Goal: Task Accomplishment & Management: Use online tool/utility

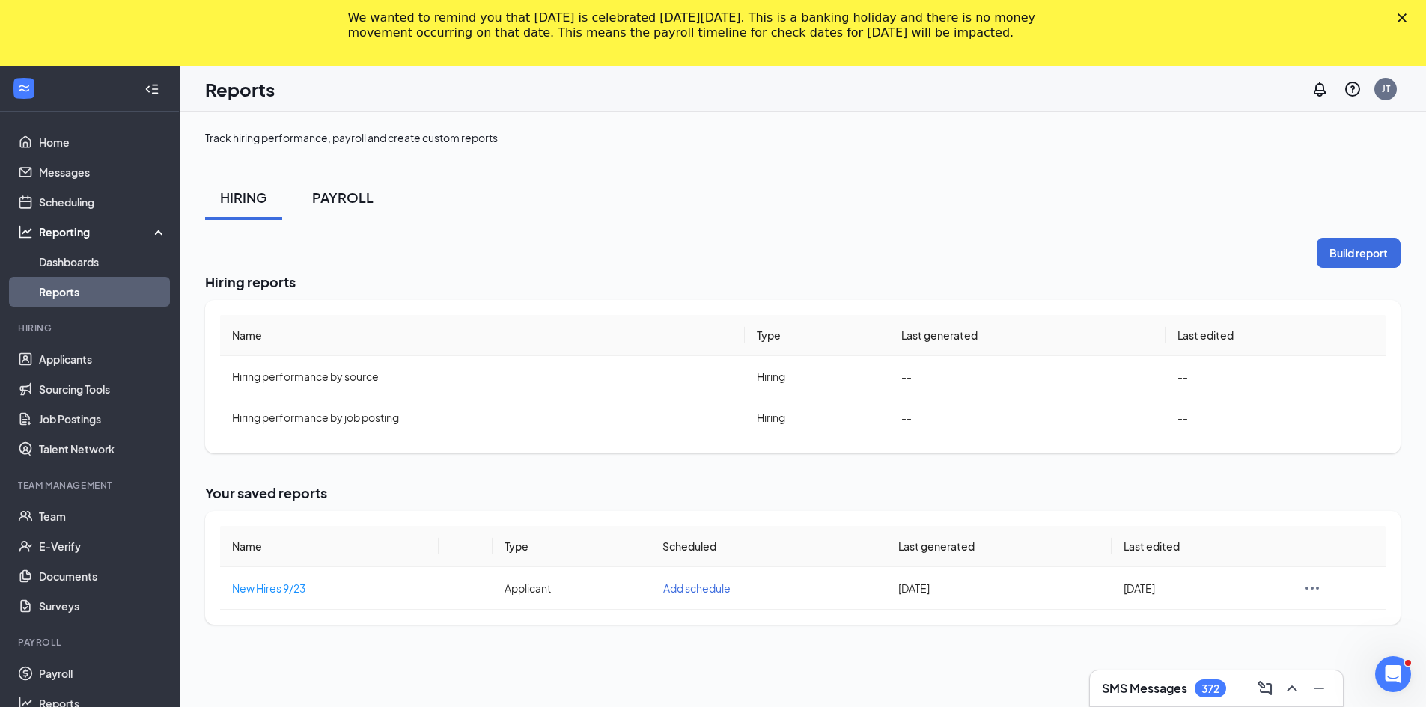
click at [343, 193] on div "PAYROLL" at bounding box center [342, 197] width 61 height 19
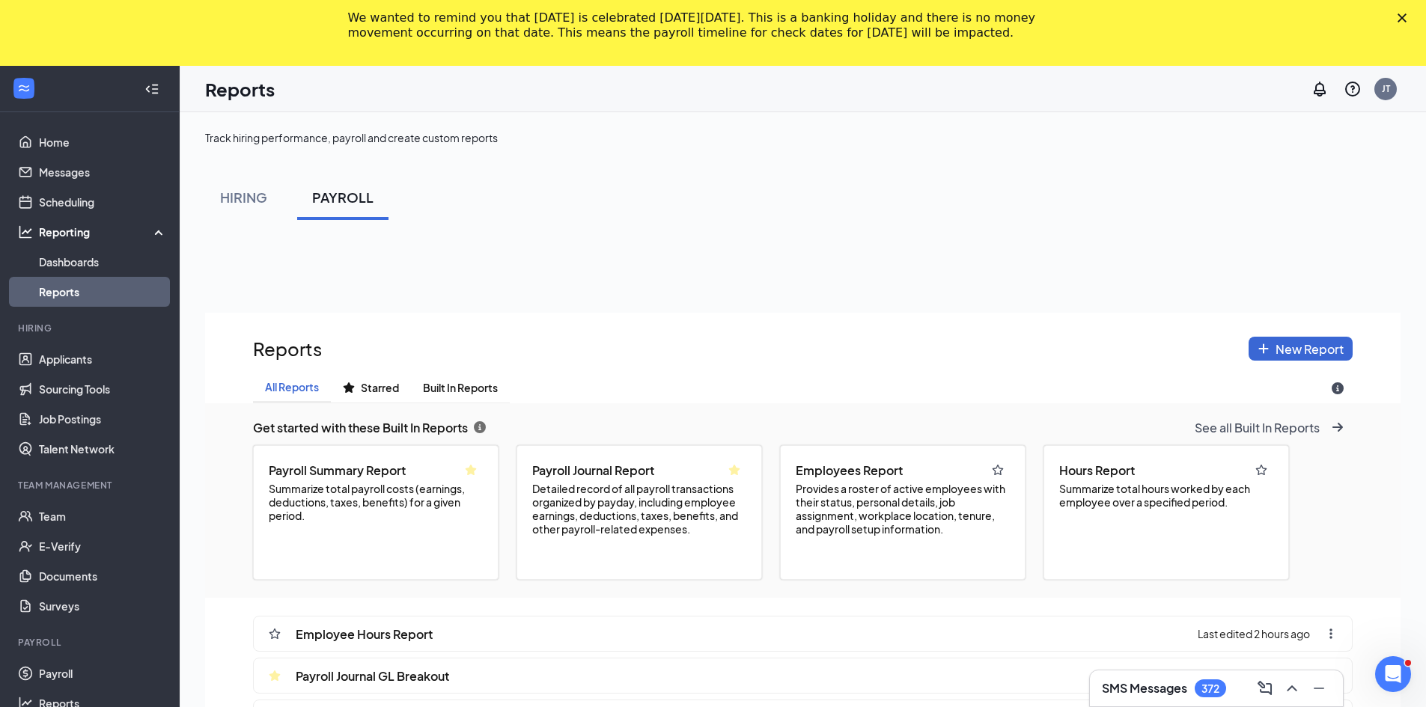
scroll to position [812, 1195]
click at [1301, 427] on span "See all Built In Reports" at bounding box center [1256, 428] width 125 height 16
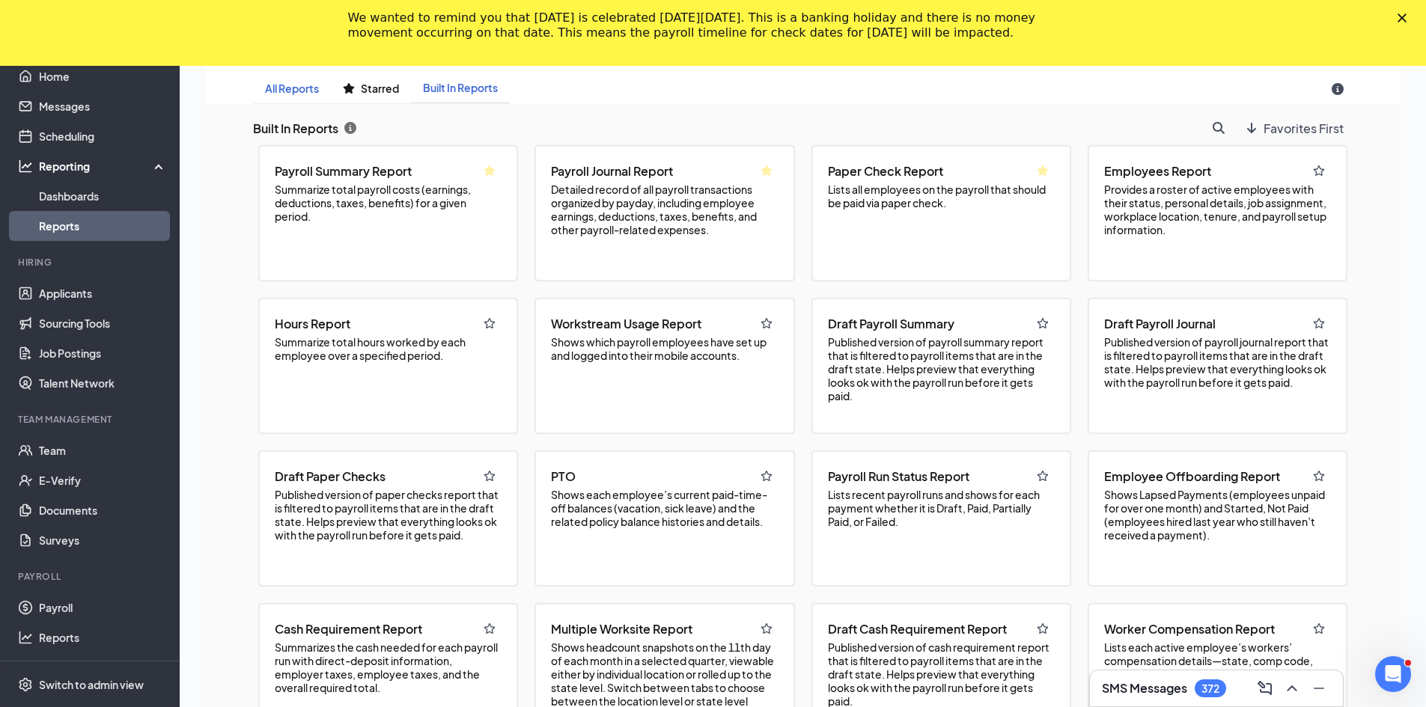
click at [287, 93] on span "All Reports" at bounding box center [292, 88] width 54 height 13
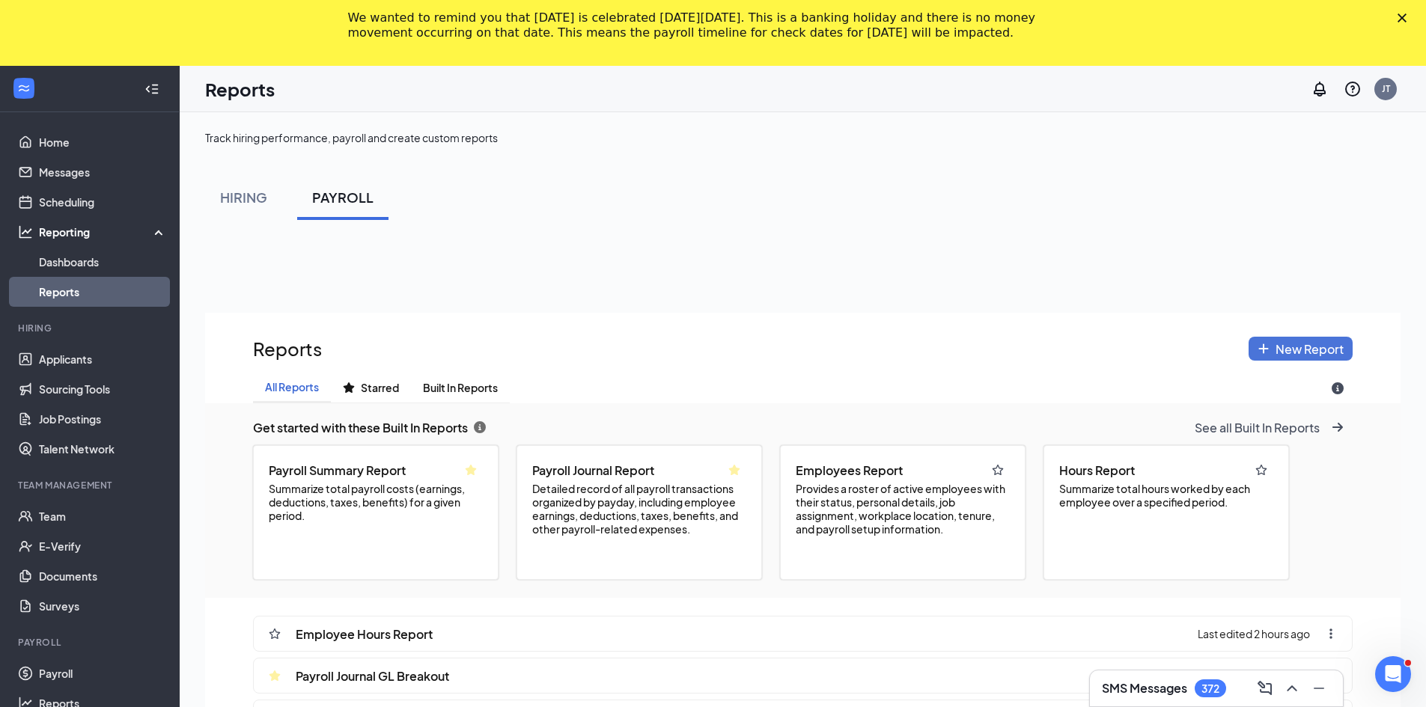
click at [1286, 358] on button "New Report" at bounding box center [1300, 349] width 104 height 24
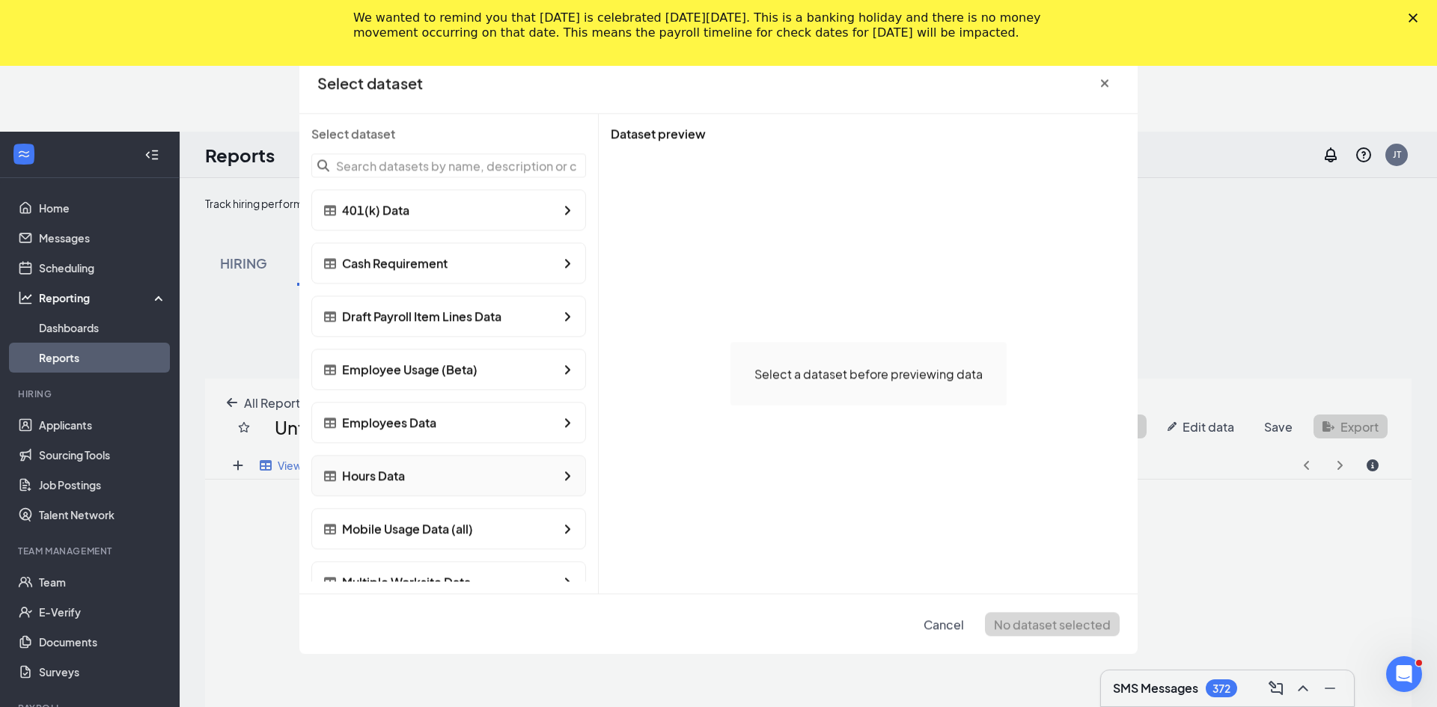
click at [397, 474] on span "Hours Data" at bounding box center [373, 476] width 63 height 16
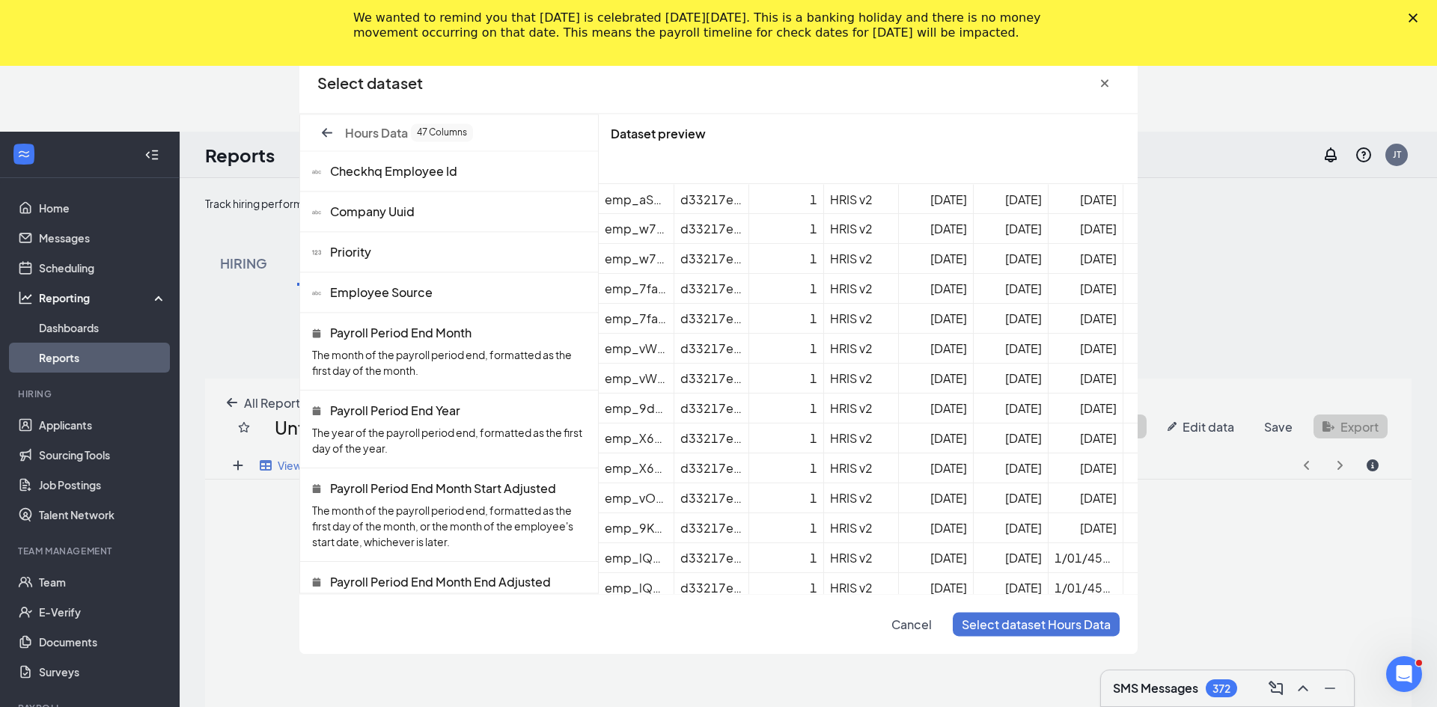
click at [998, 617] on span "Select dataset Hours Data" at bounding box center [1036, 625] width 149 height 16
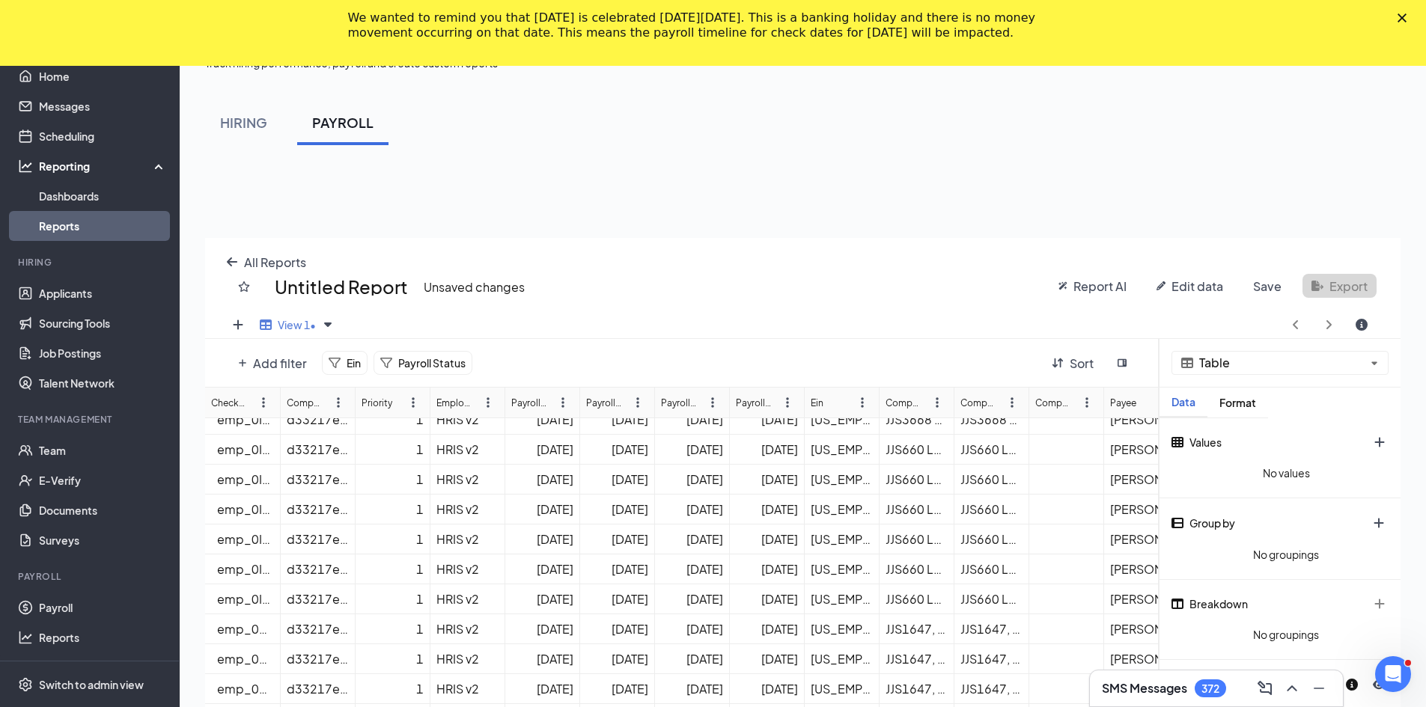
scroll to position [1044, 0]
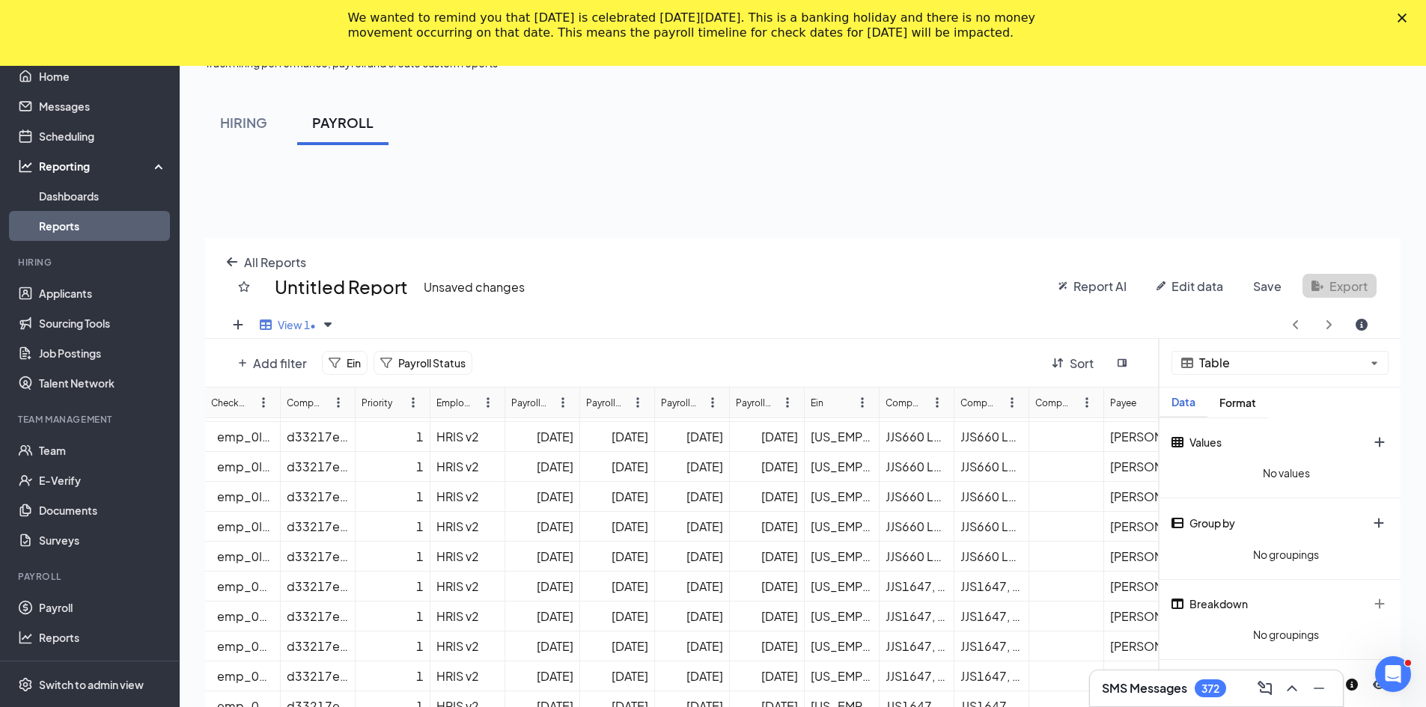
click at [56, 223] on link "Reports" at bounding box center [103, 226] width 128 height 30
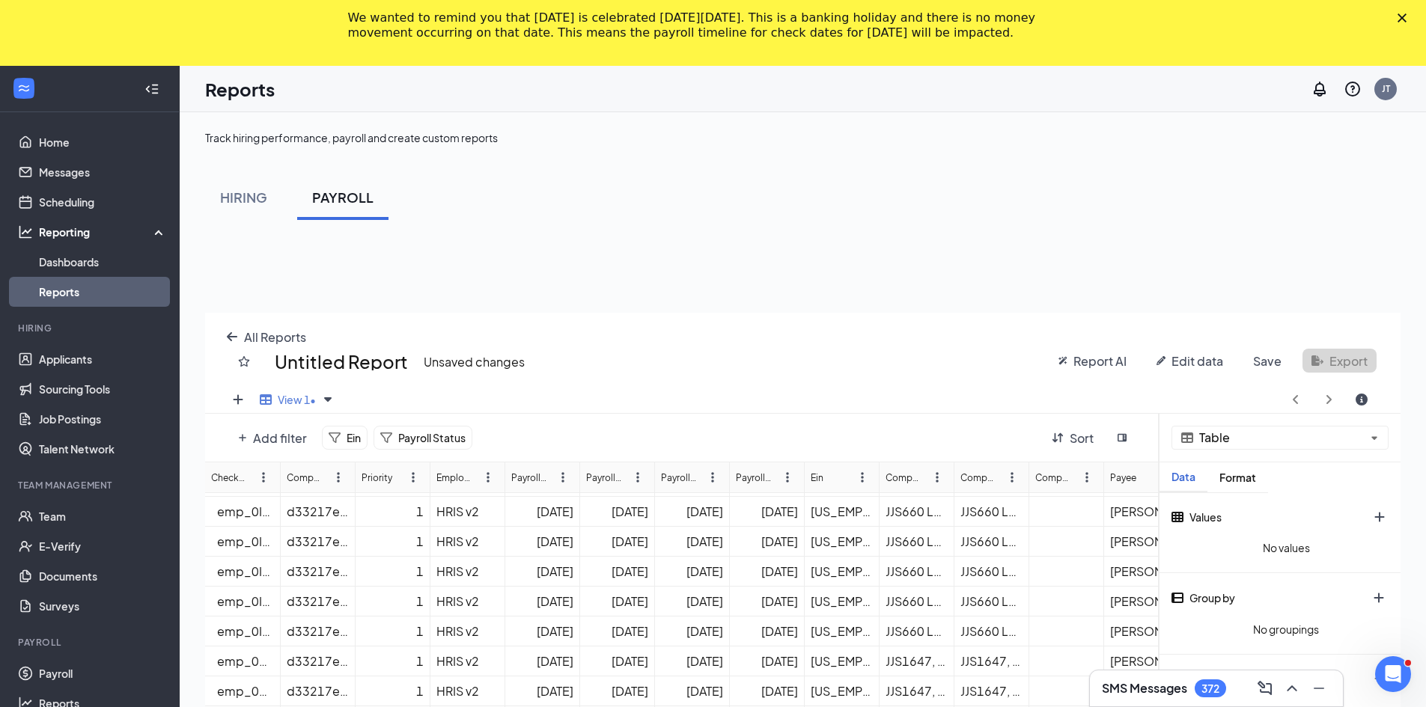
click at [1084, 360] on span "Report AI" at bounding box center [1099, 361] width 53 height 16
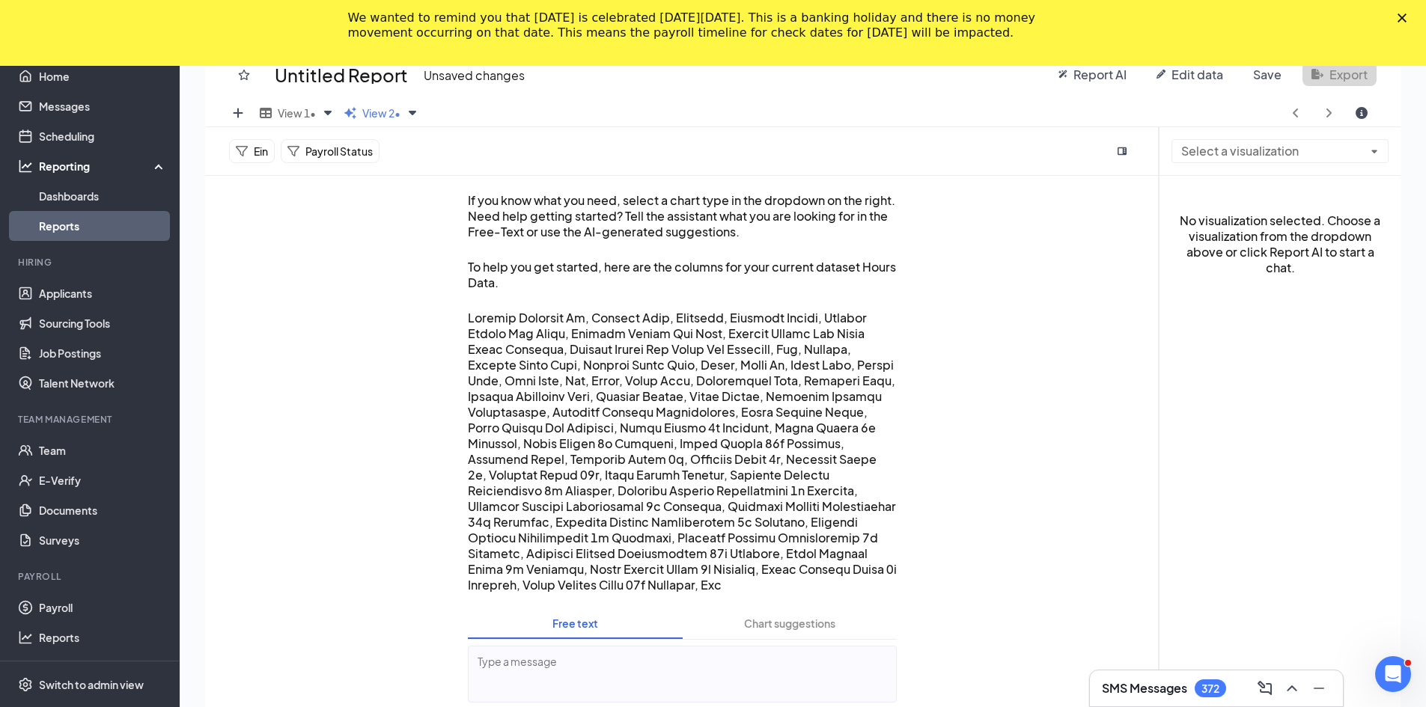
scroll to position [361, 0]
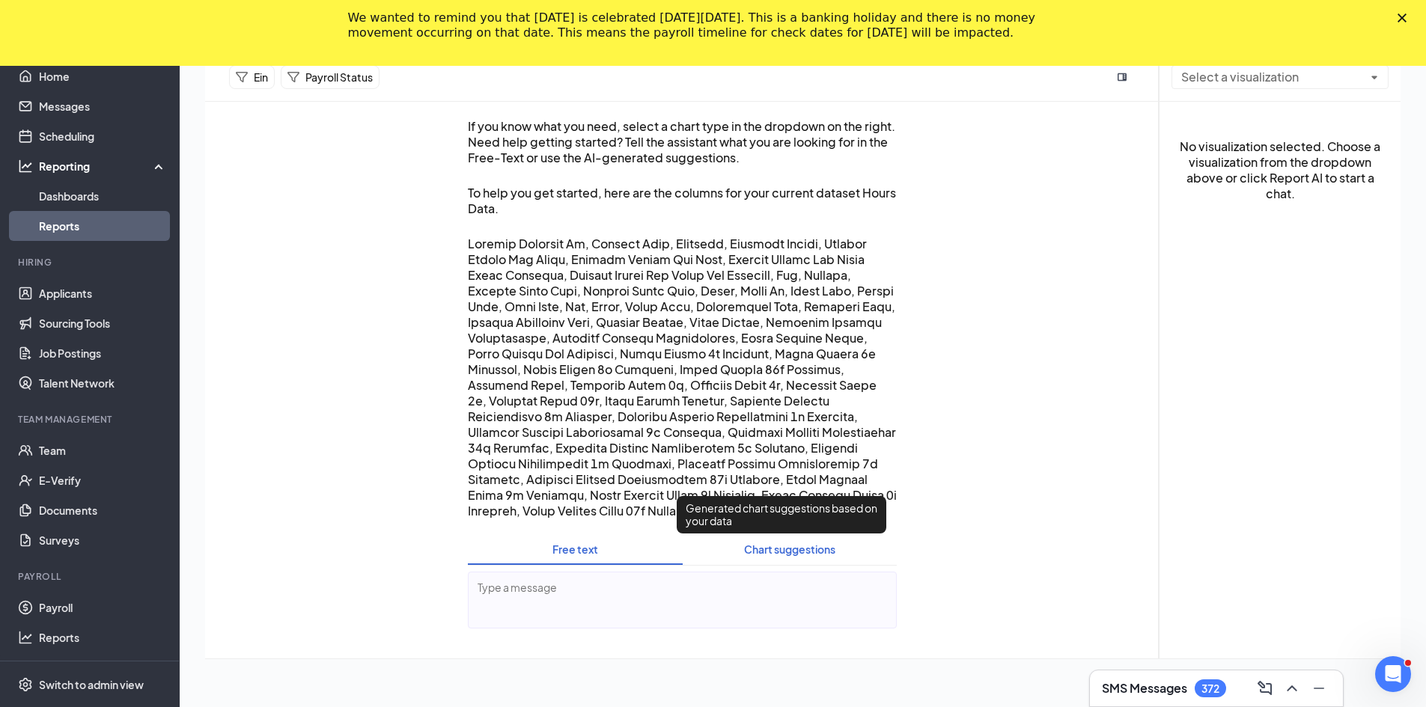
click at [761, 550] on span "Chart suggestions" at bounding box center [789, 549] width 91 height 13
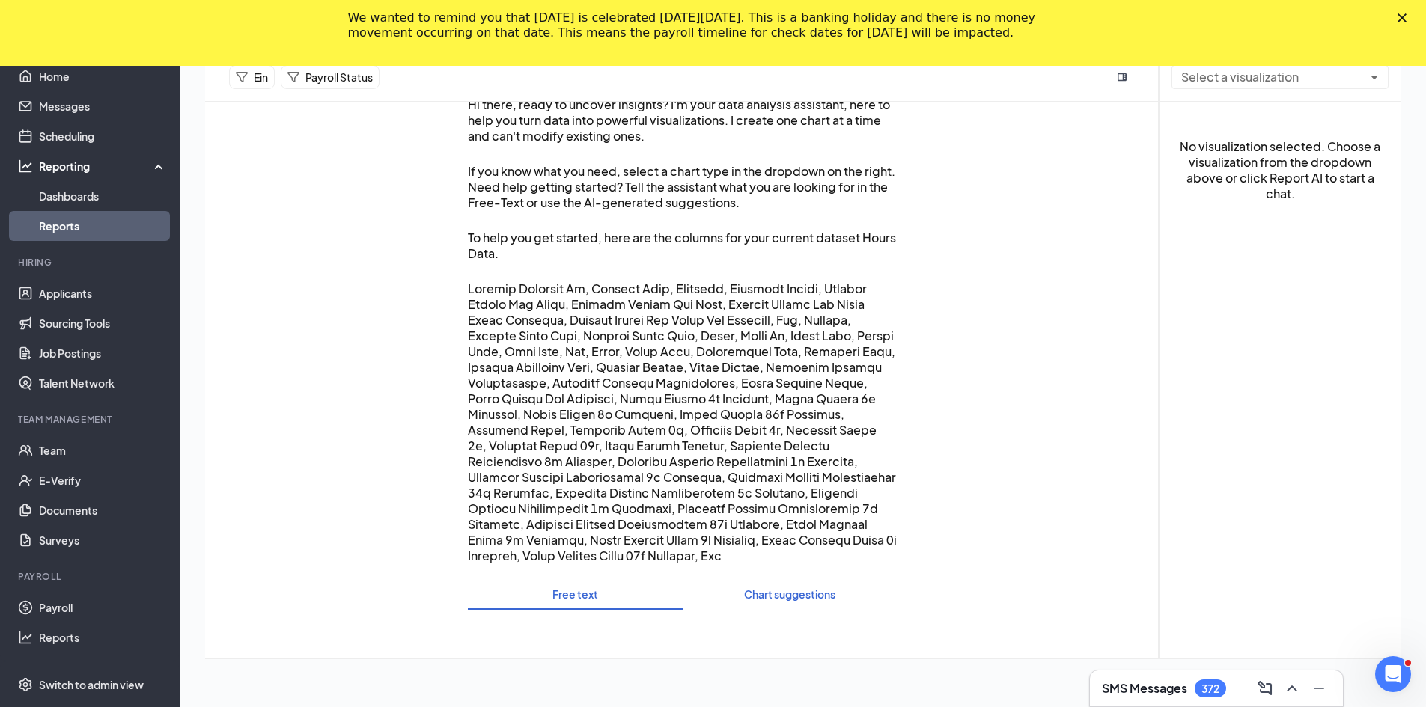
scroll to position [67, 0]
click at [560, 601] on button "Free text" at bounding box center [575, 595] width 215 height 30
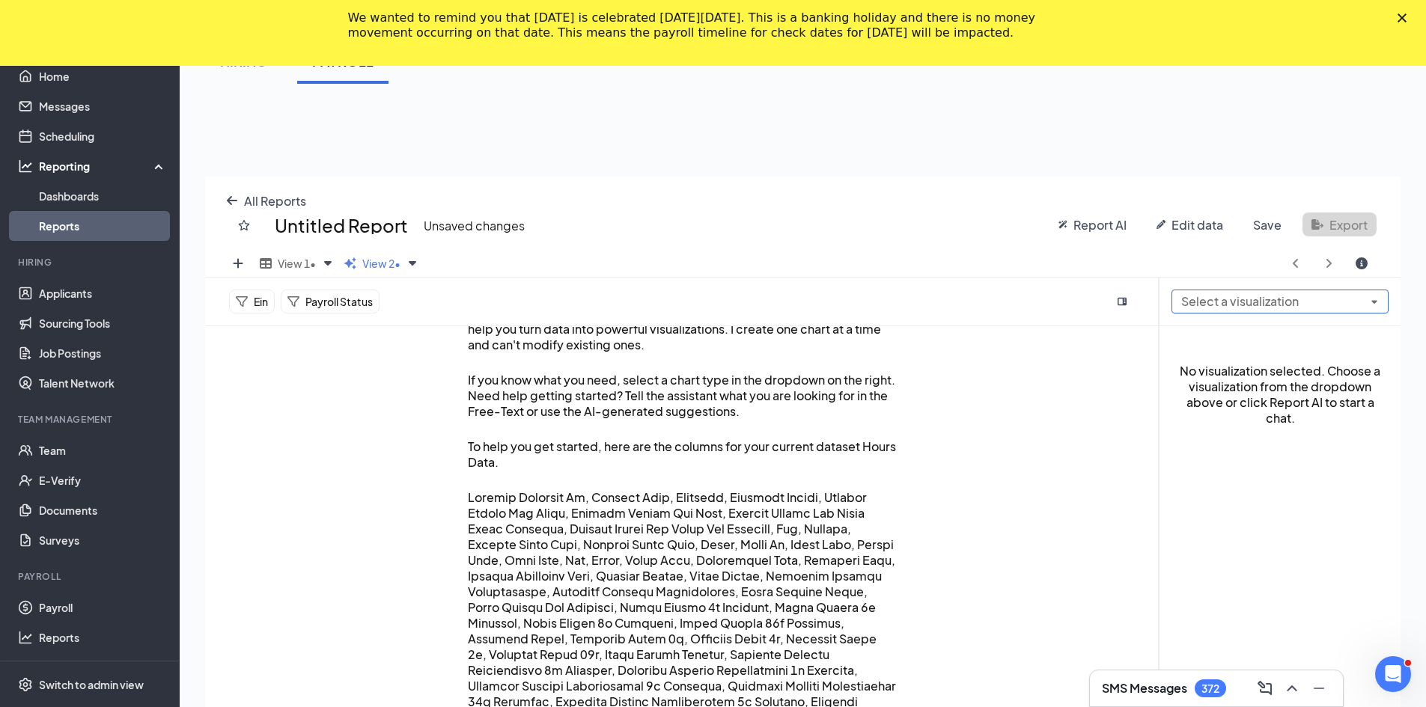
scroll to position [606, 1206]
click at [1363, 299] on div "All Reports Untitled Report Unsaved changes Report AI Edit data Save Export Vie…" at bounding box center [802, 530] width 1195 height 707
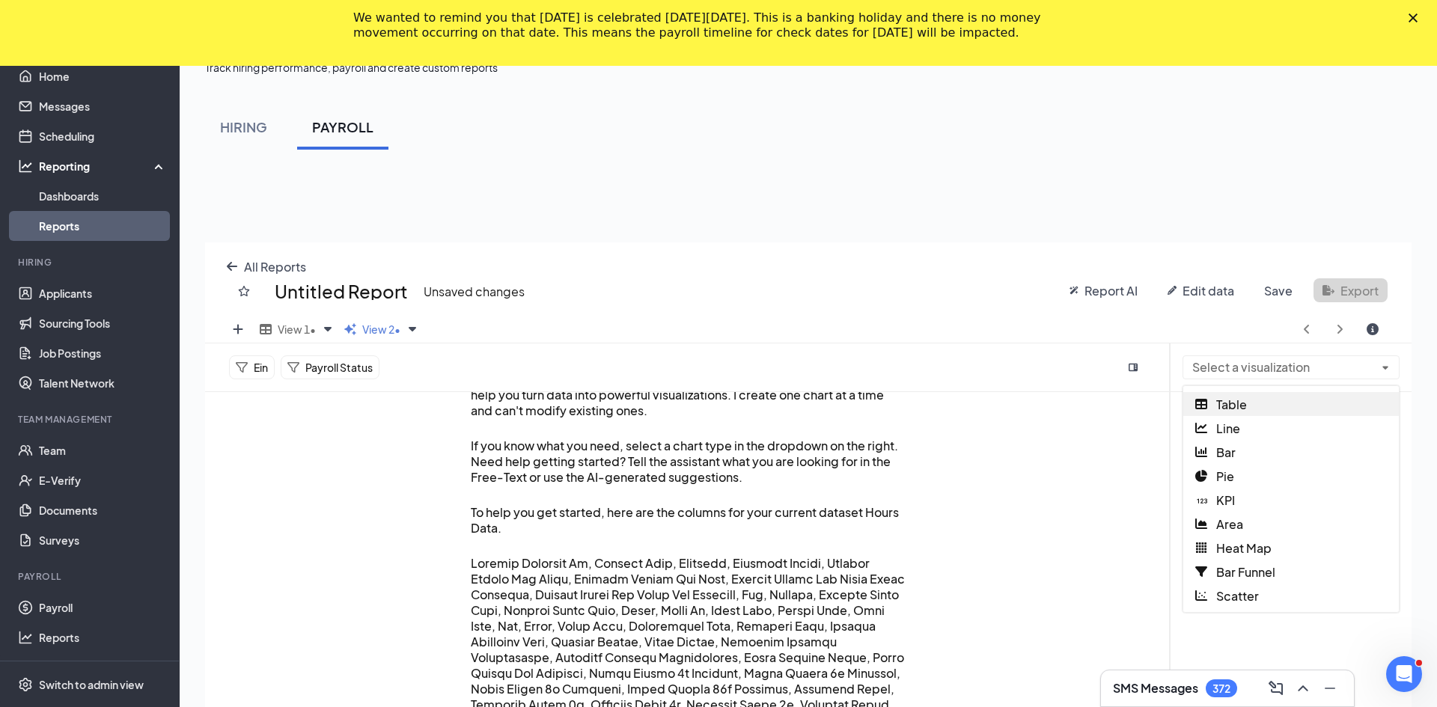
click at [1229, 401] on span "Table" at bounding box center [1231, 405] width 31 height 16
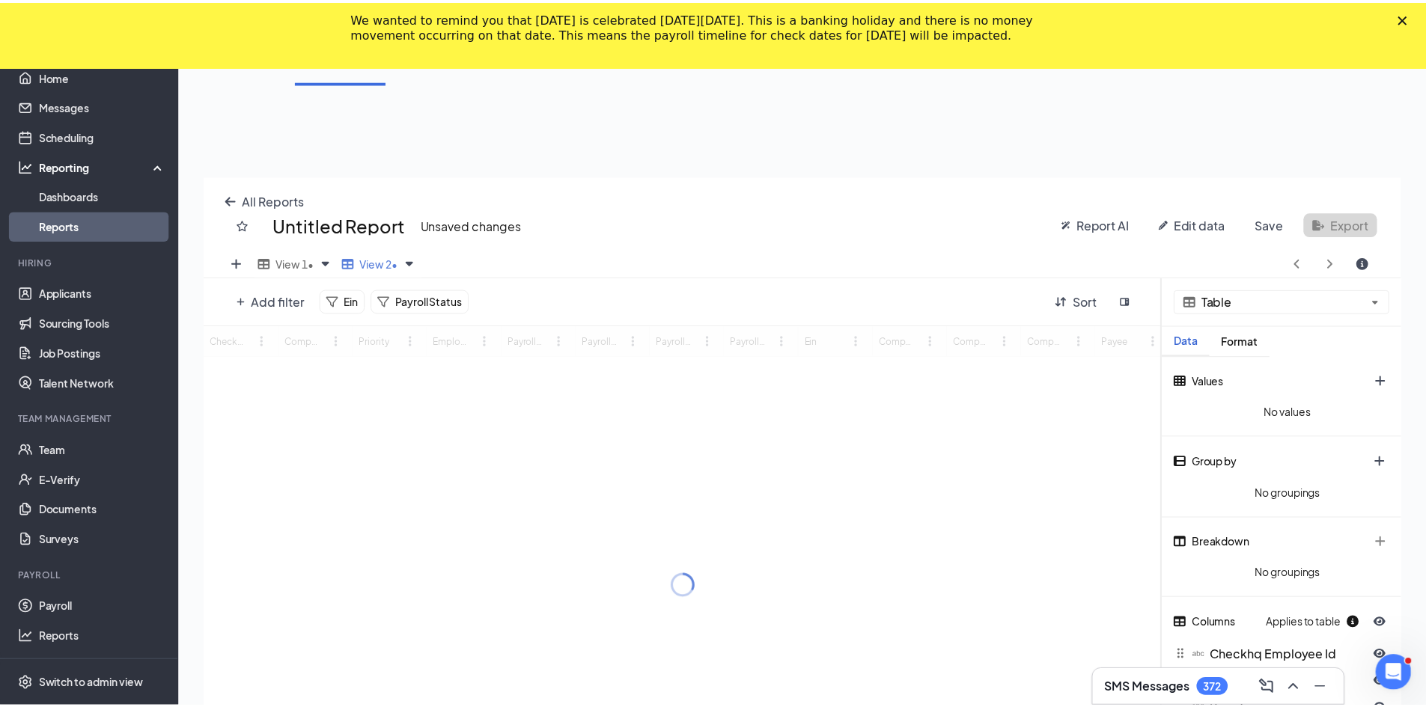
scroll to position [74226, 73637]
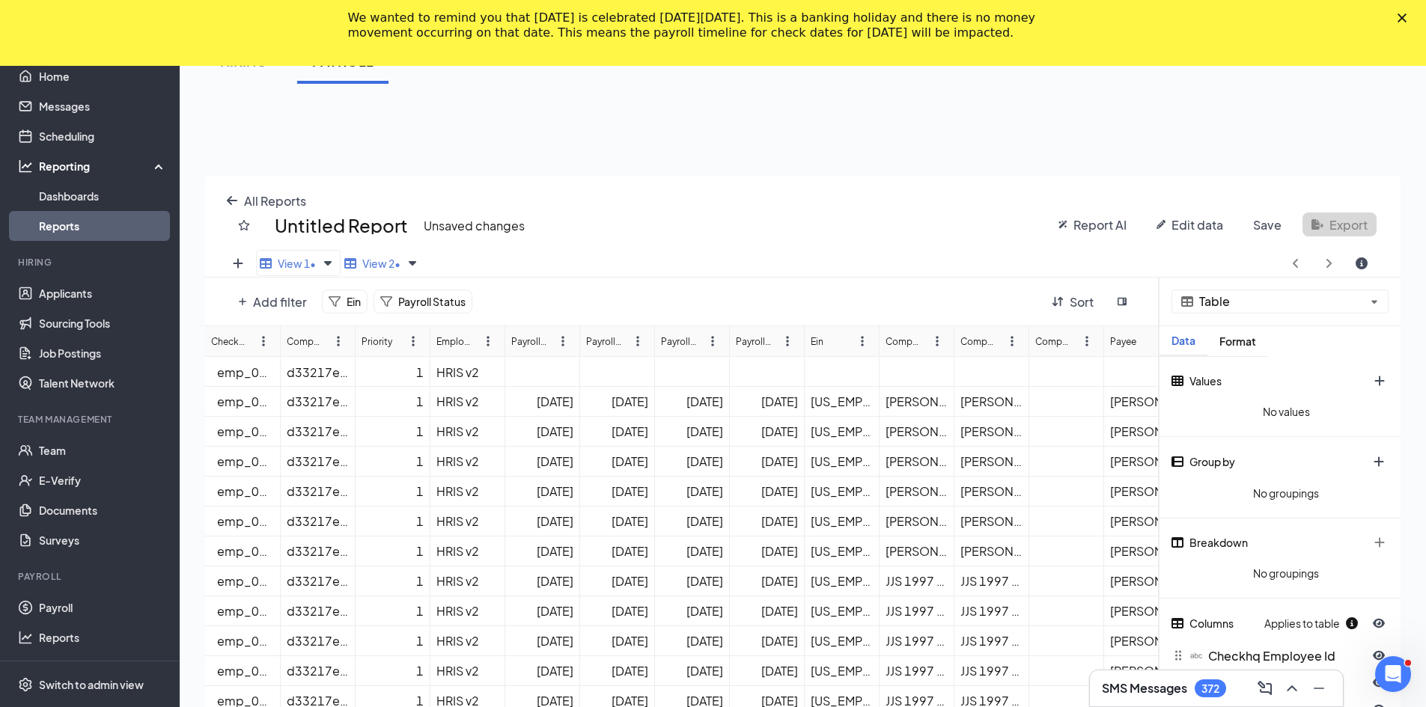
click at [284, 258] on span "View 1 •" at bounding box center [297, 263] width 38 height 13
click at [462, 340] on div "Employee Source" at bounding box center [453, 342] width 35 height 14
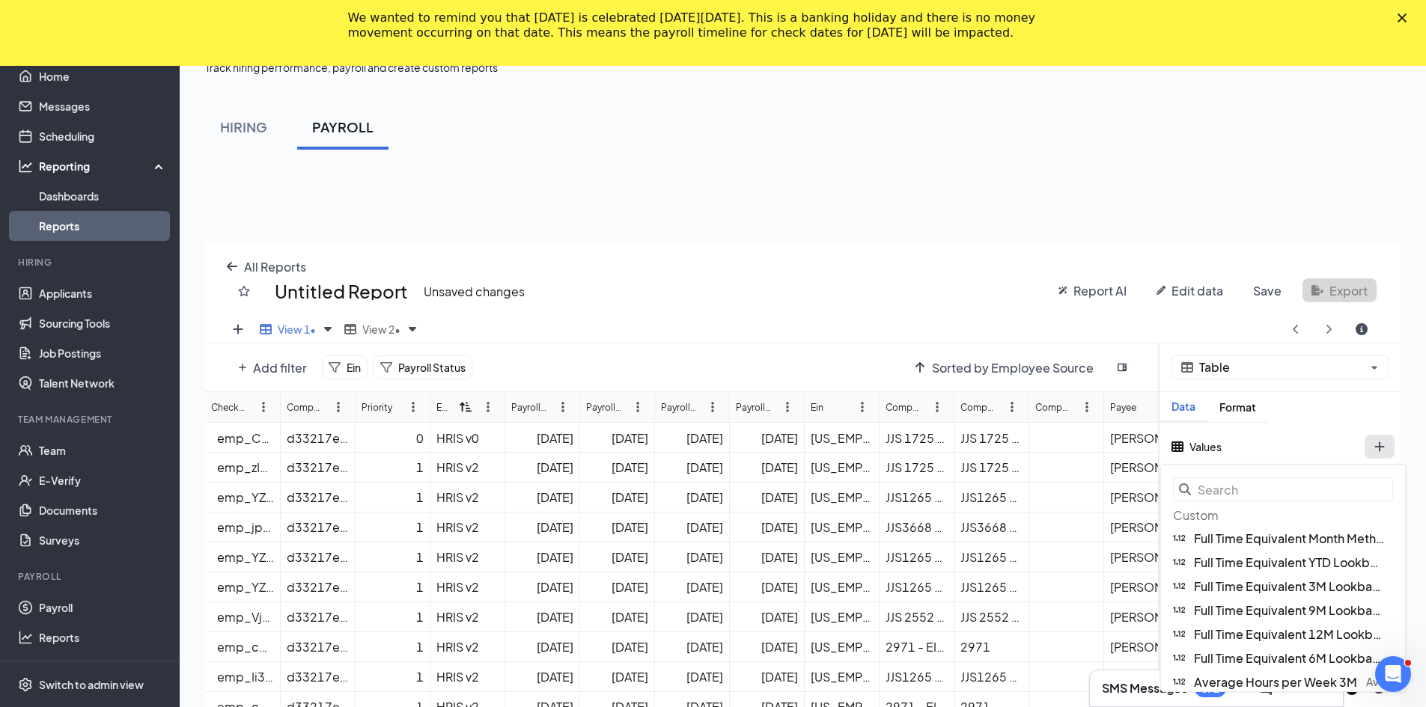
scroll to position [606, 1206]
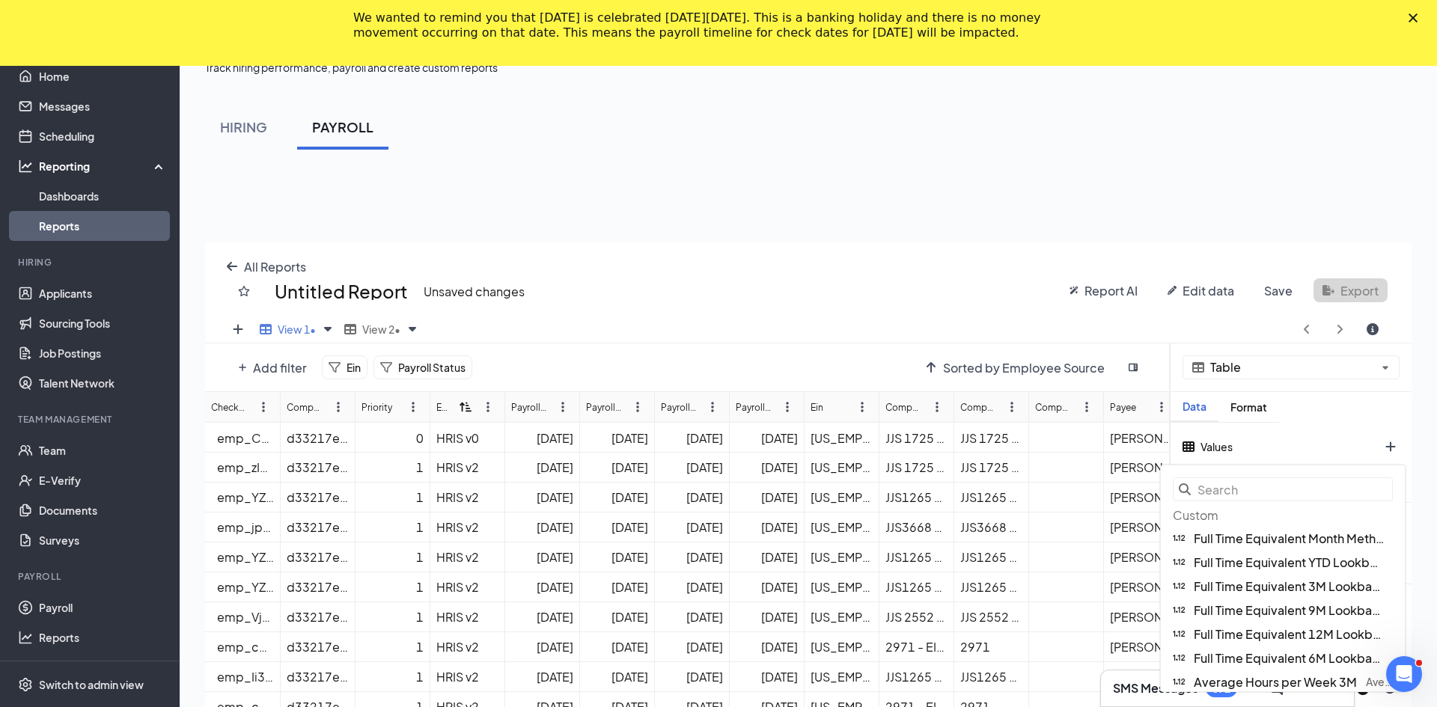
click at [1218, 283] on div "All Reports Untitled Report Unsaved changes Report AI Edit data Save Export Vie…" at bounding box center [808, 595] width 1206 height 707
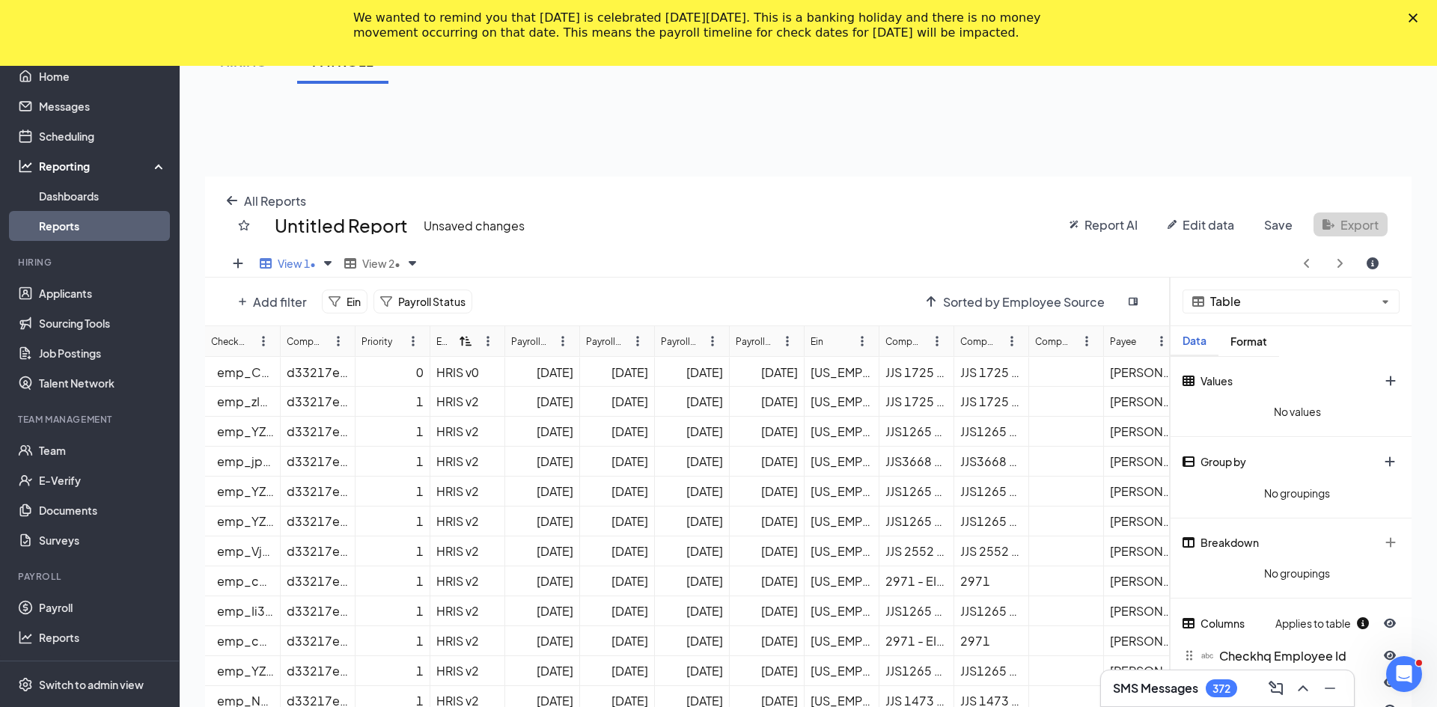
scroll to position [74226, 73637]
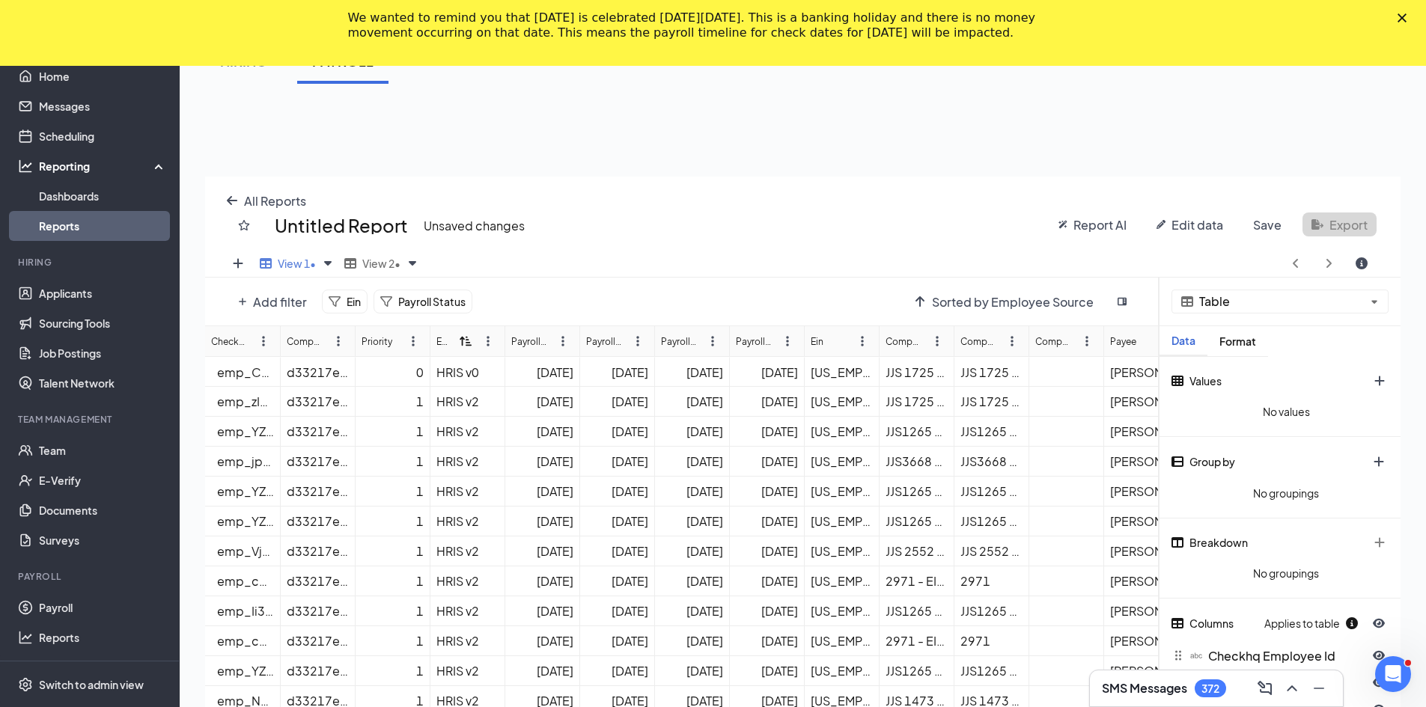
click at [1182, 223] on span "Edit data" at bounding box center [1197, 225] width 52 height 16
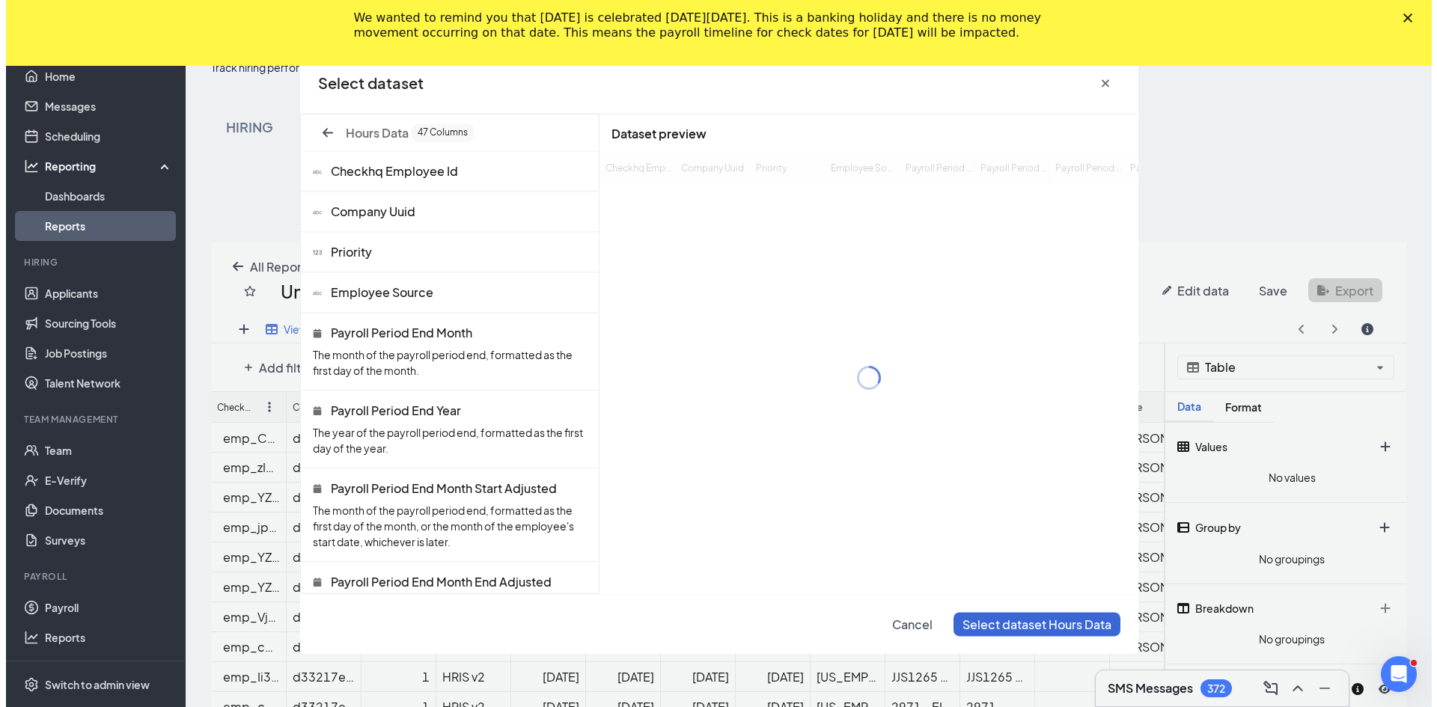
scroll to position [606, 1206]
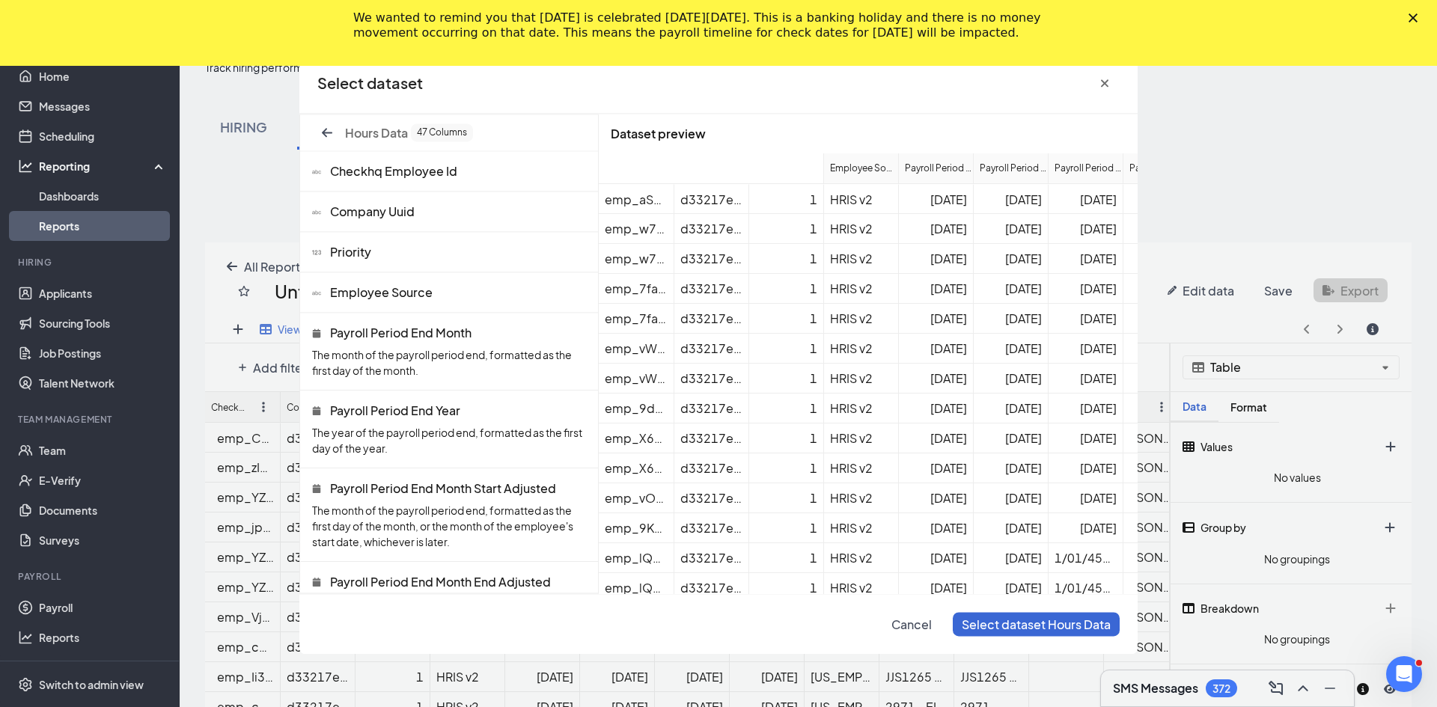
click at [314, 332] on icon at bounding box center [317, 332] width 8 height 9
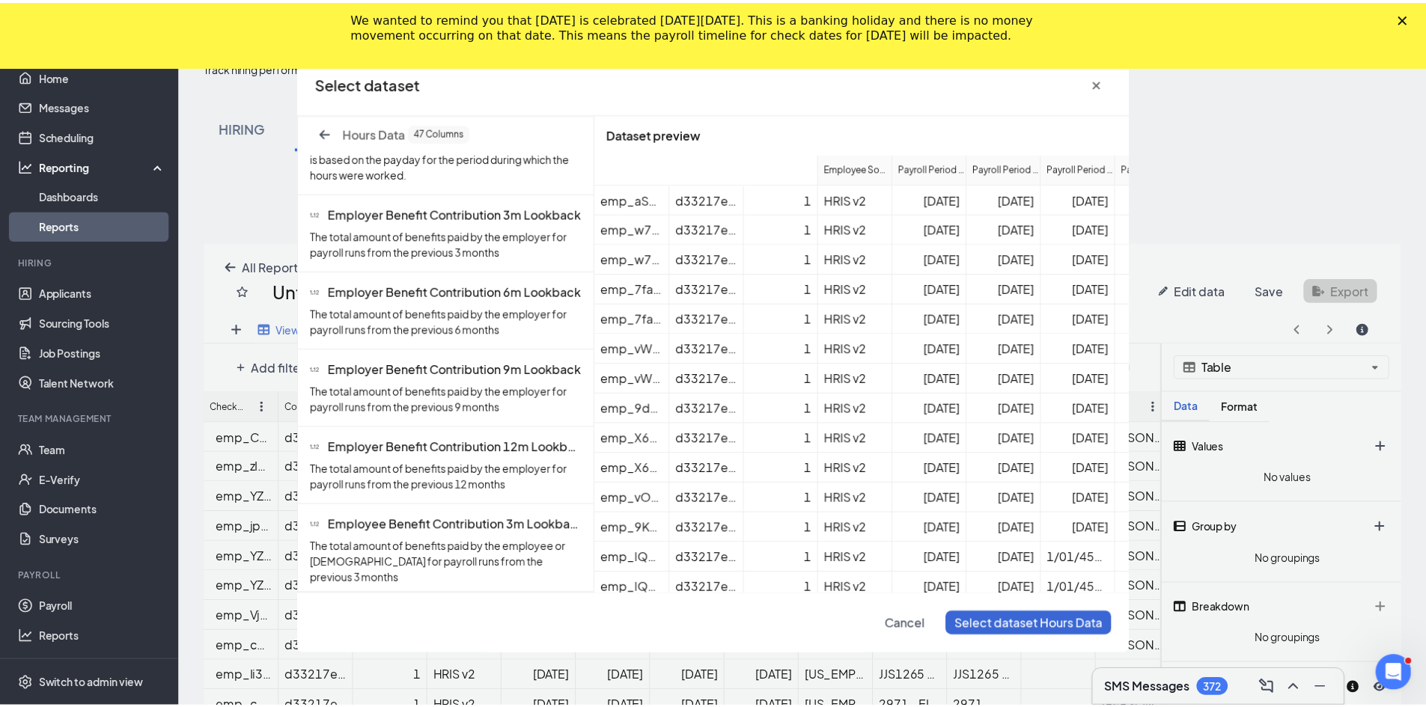
scroll to position [2844, 0]
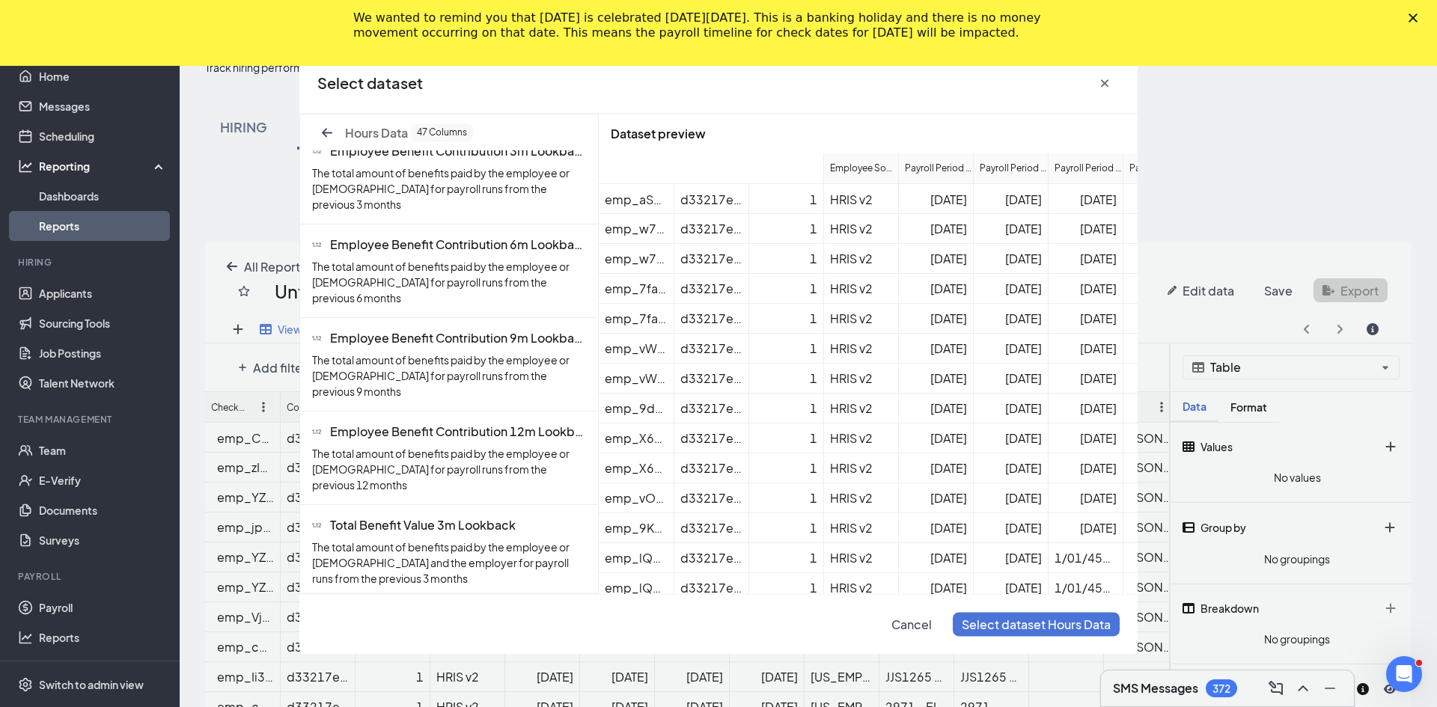
click at [1050, 628] on span "Select dataset Hours Data" at bounding box center [1036, 625] width 149 height 16
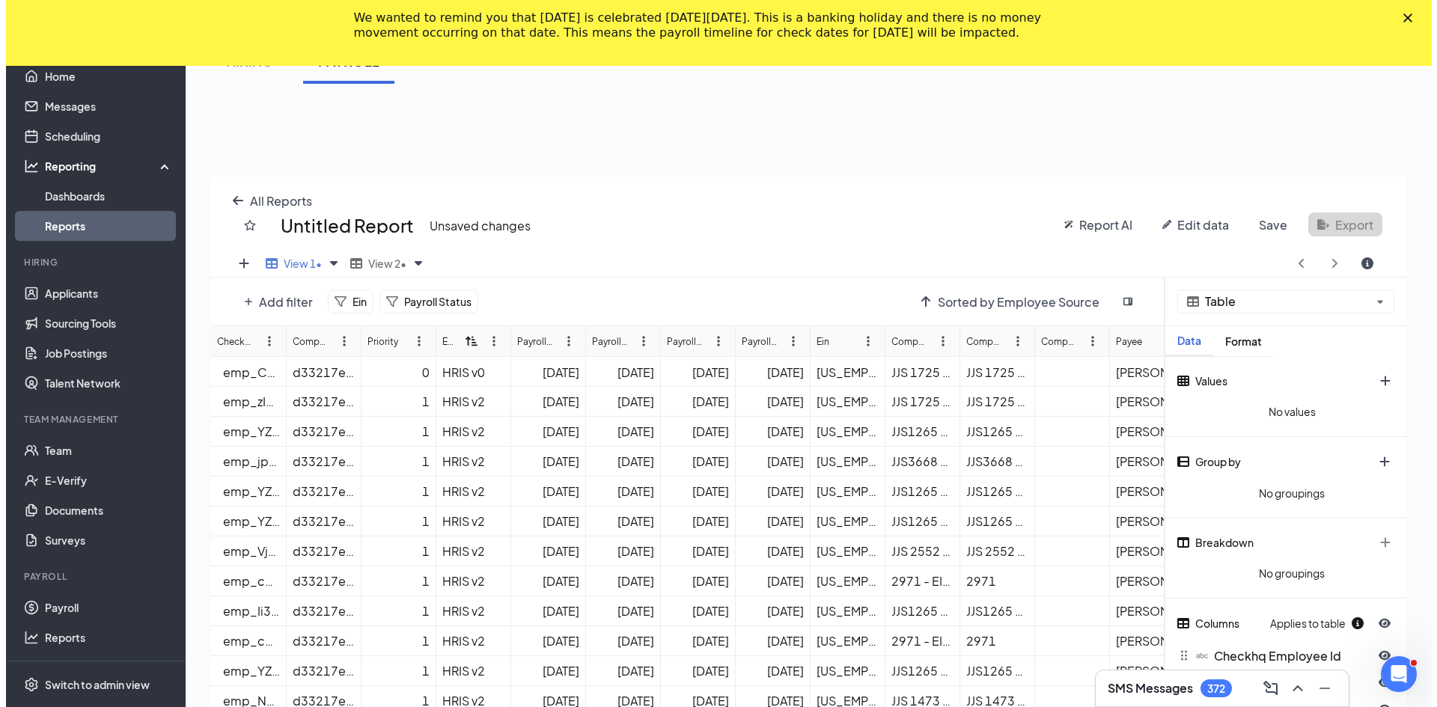
scroll to position [211, 0]
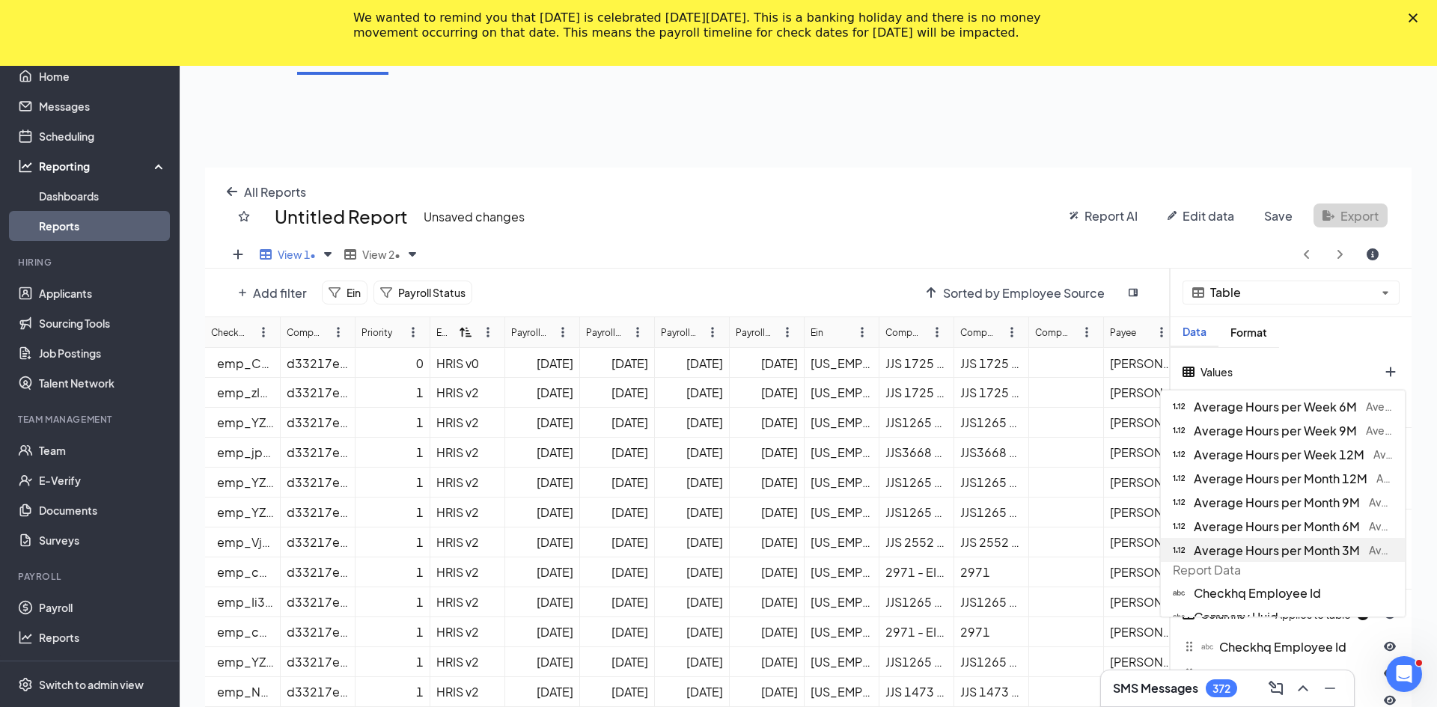
scroll to position [150, 0]
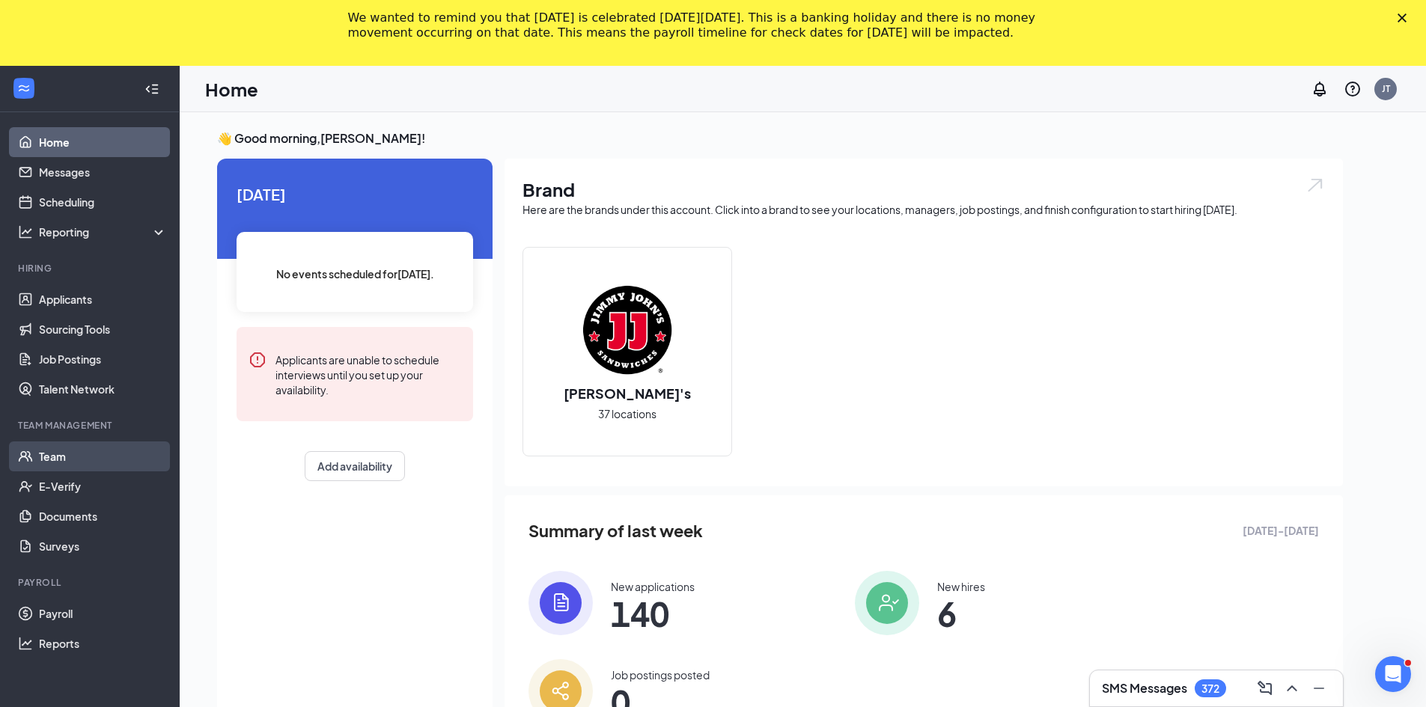
click at [49, 460] on link "Team" at bounding box center [103, 457] width 128 height 30
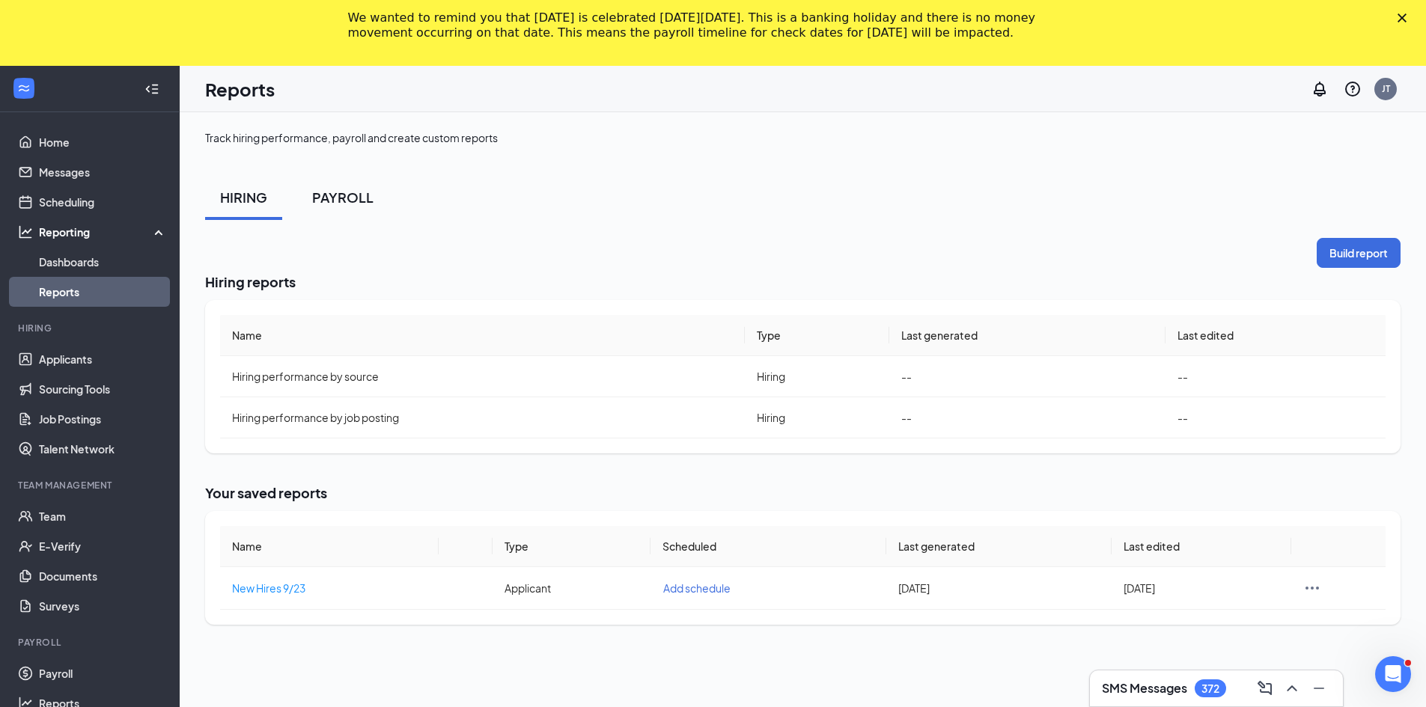
click at [345, 199] on div "PAYROLL" at bounding box center [342, 197] width 61 height 19
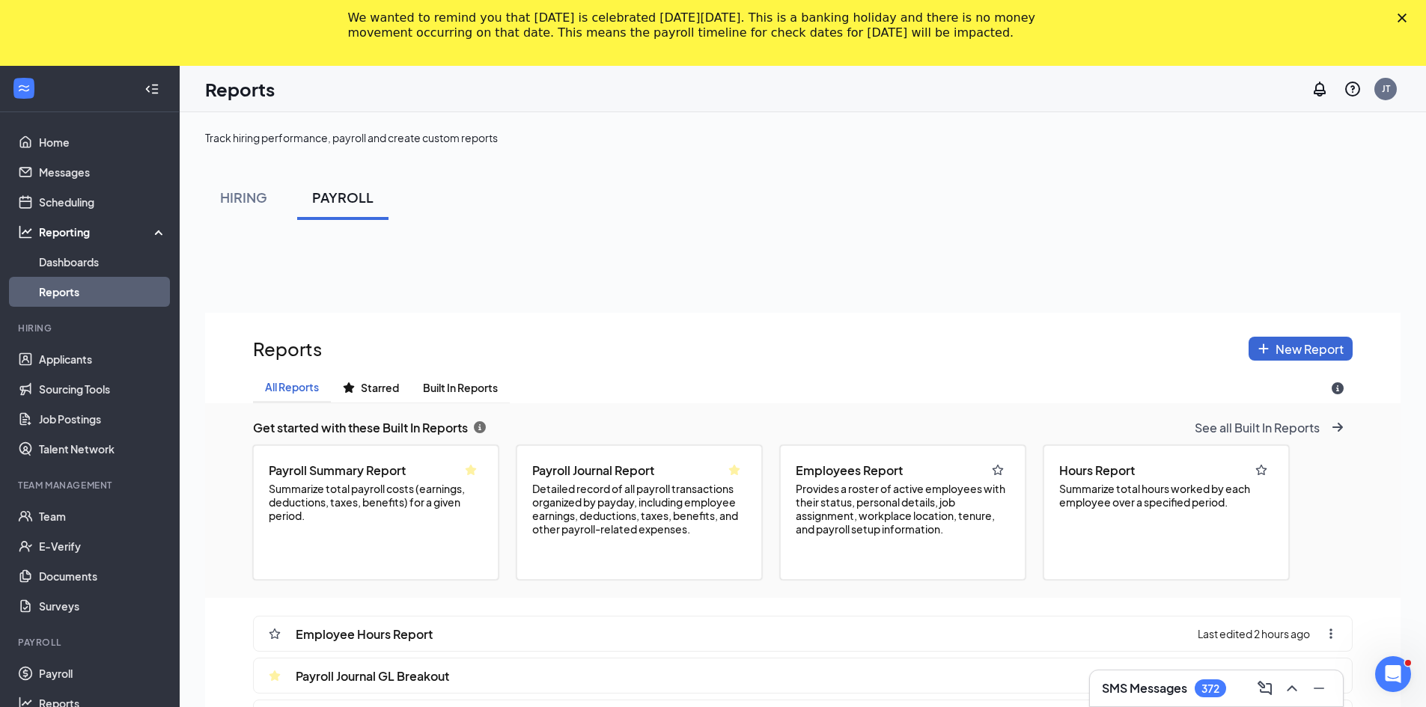
scroll to position [812, 1195]
click at [1119, 492] on span "Summarize total hours worked by each employee over a specified period." at bounding box center [1166, 495] width 214 height 27
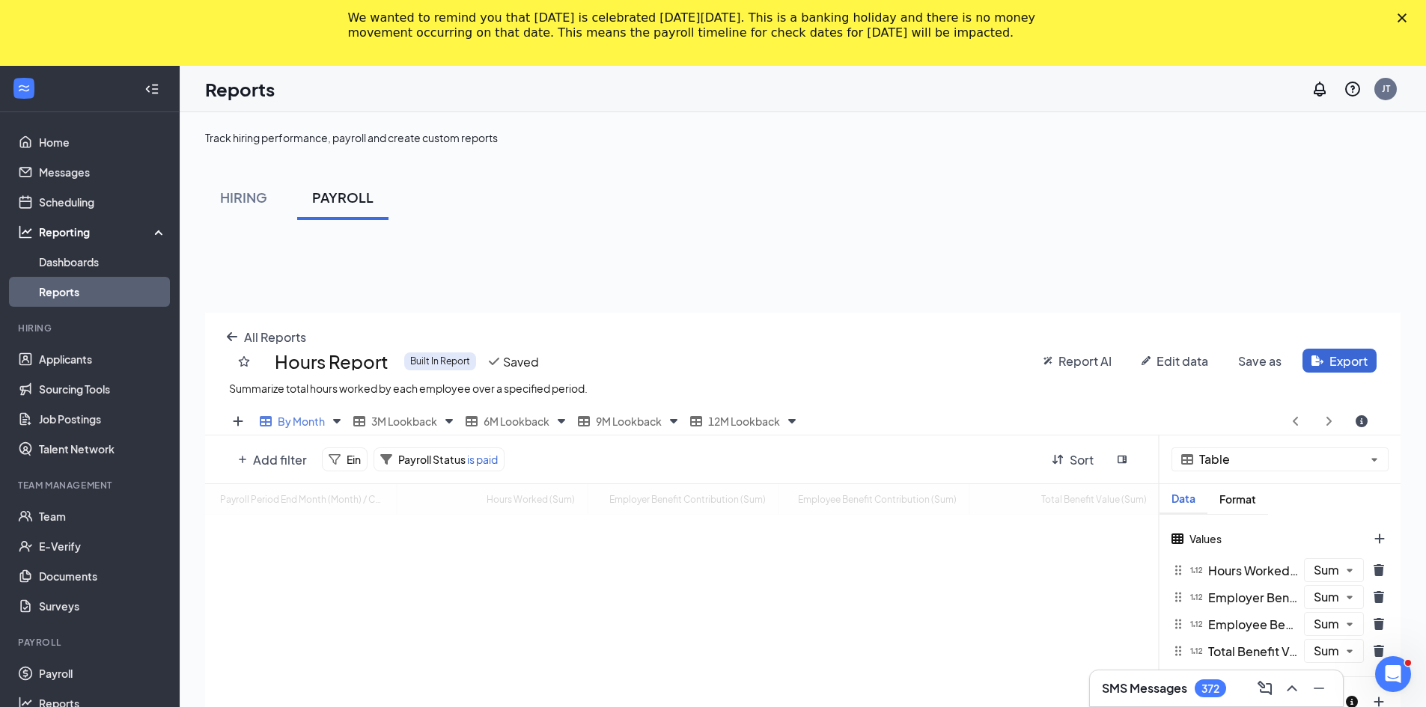
scroll to position [584, 1195]
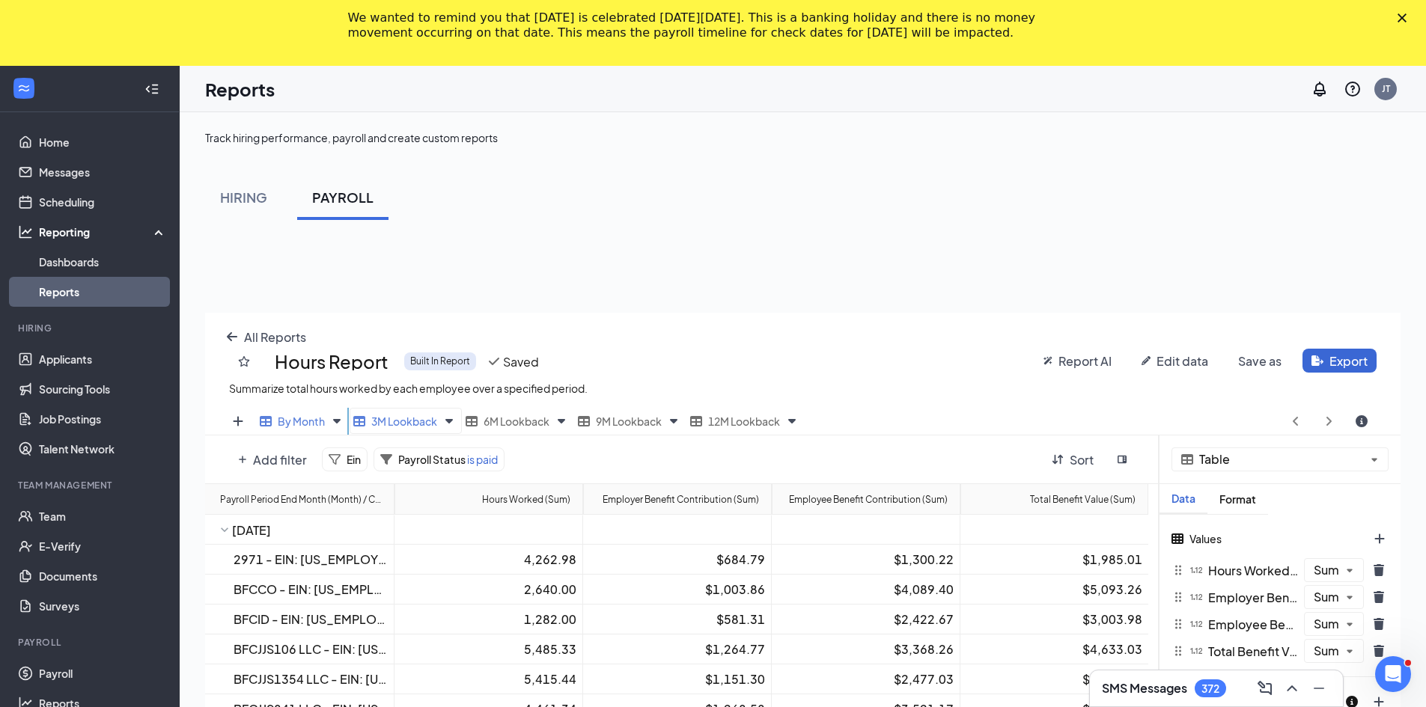
click at [397, 423] on span "3M Lookback" at bounding box center [404, 421] width 66 height 13
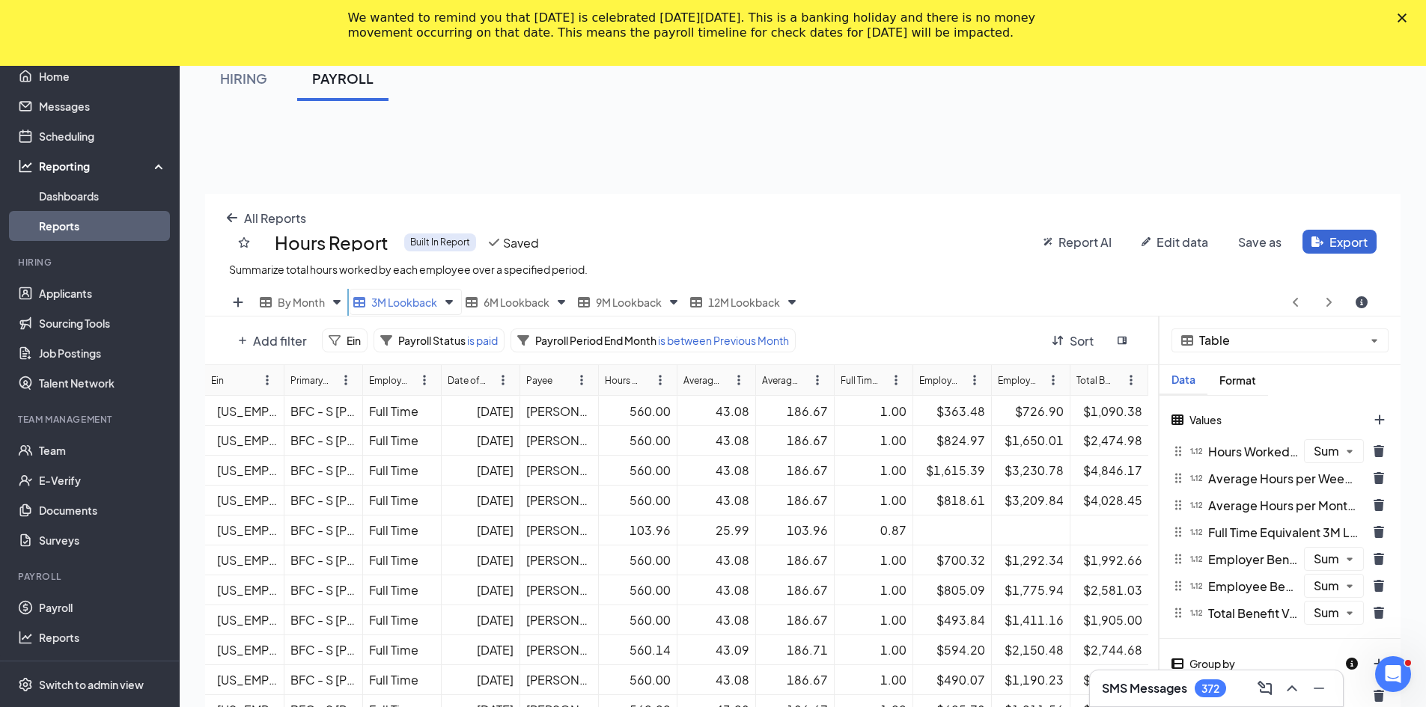
scroll to position [150, 0]
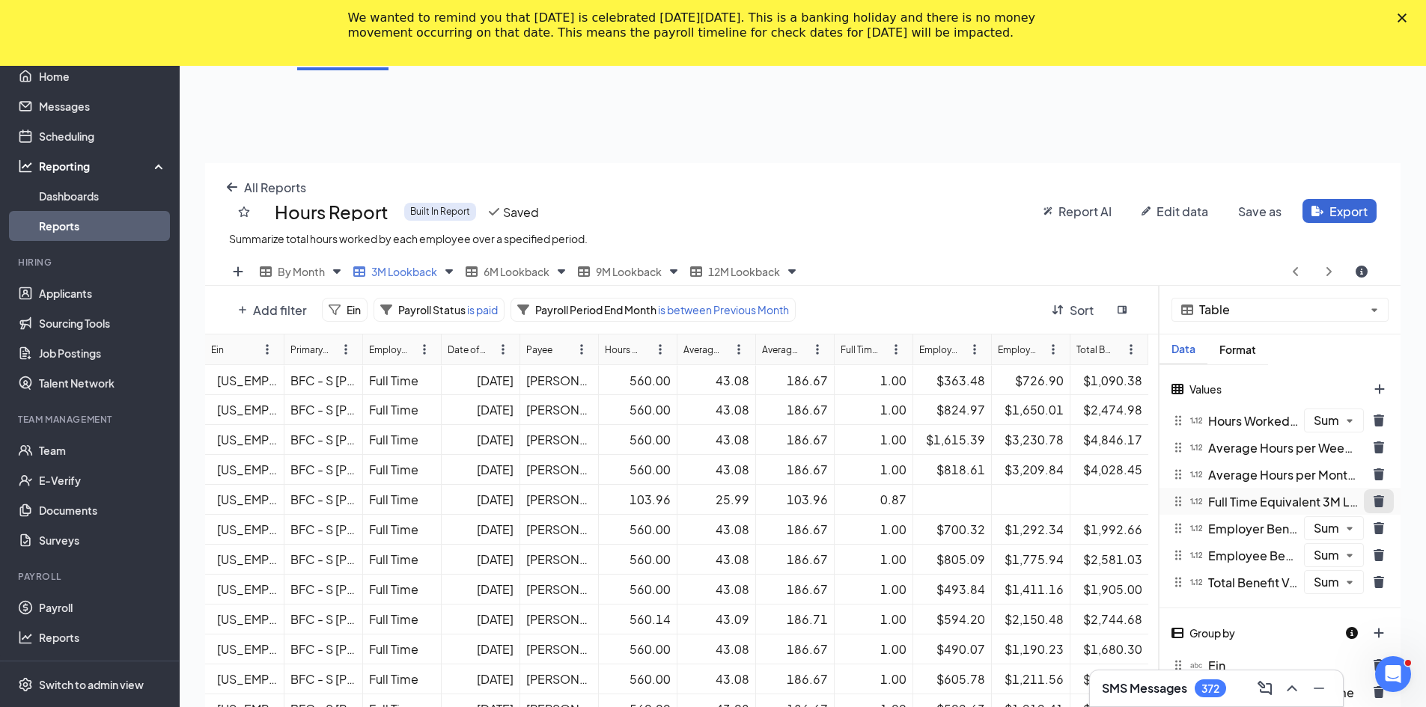
click at [1380, 502] on icon "trash icon" at bounding box center [1378, 501] width 10 height 12
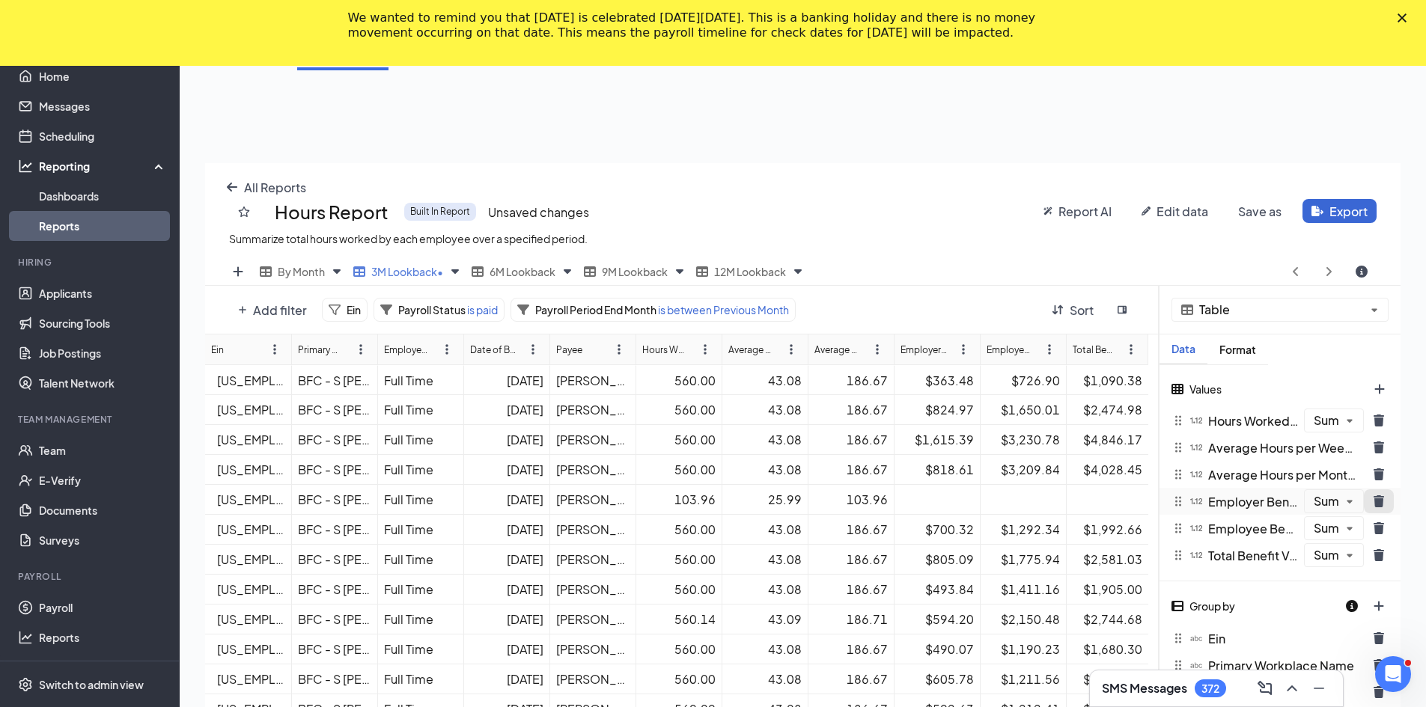
click at [1376, 500] on icon "trash icon" at bounding box center [1378, 501] width 10 height 12
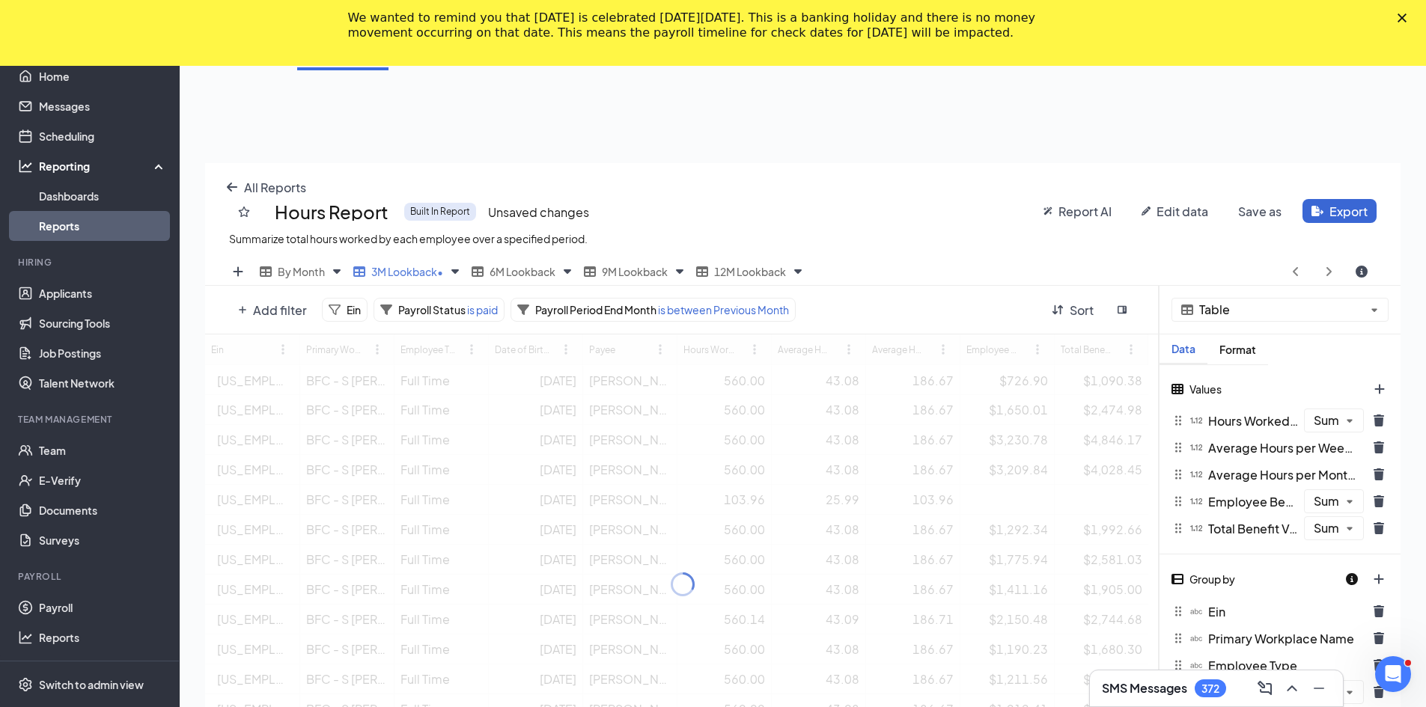
click at [1376, 500] on icon "trash icon" at bounding box center [1378, 501] width 10 height 12
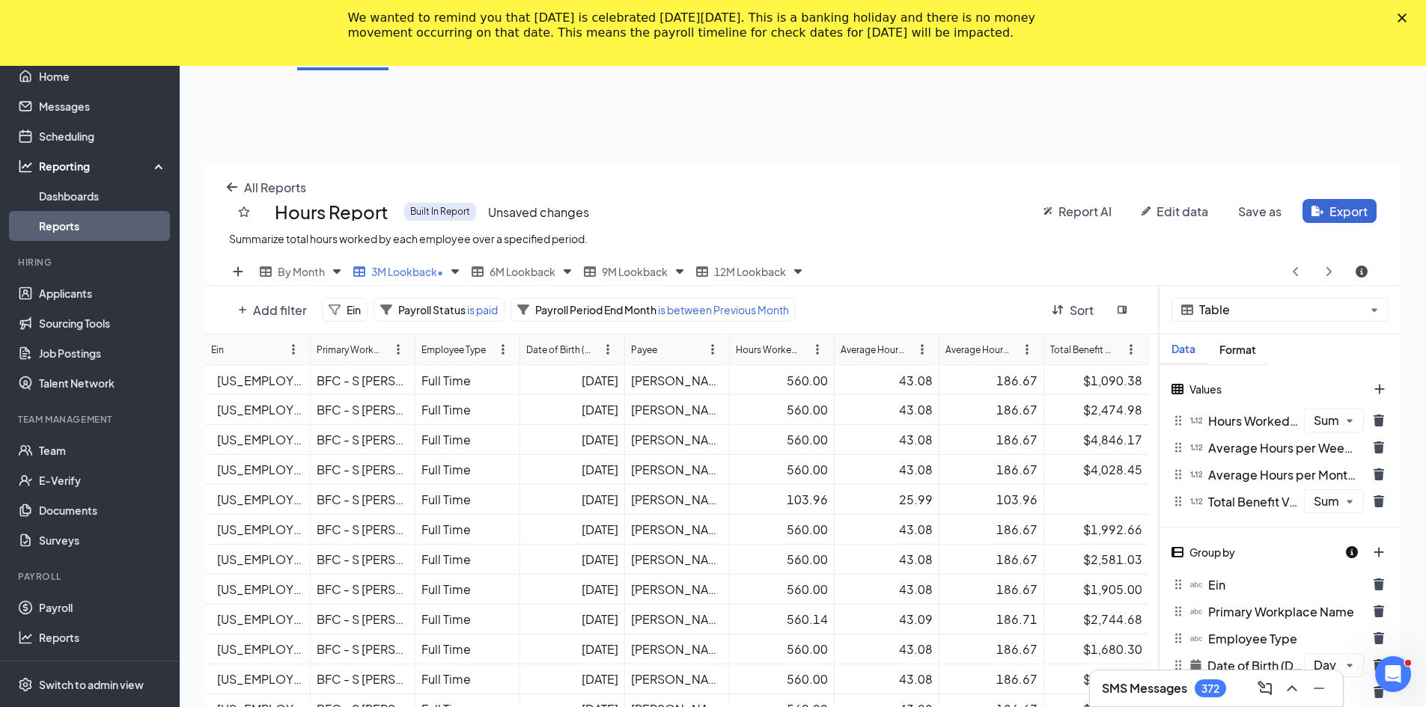
click at [1376, 500] on icon "trash icon" at bounding box center [1378, 501] width 10 height 12
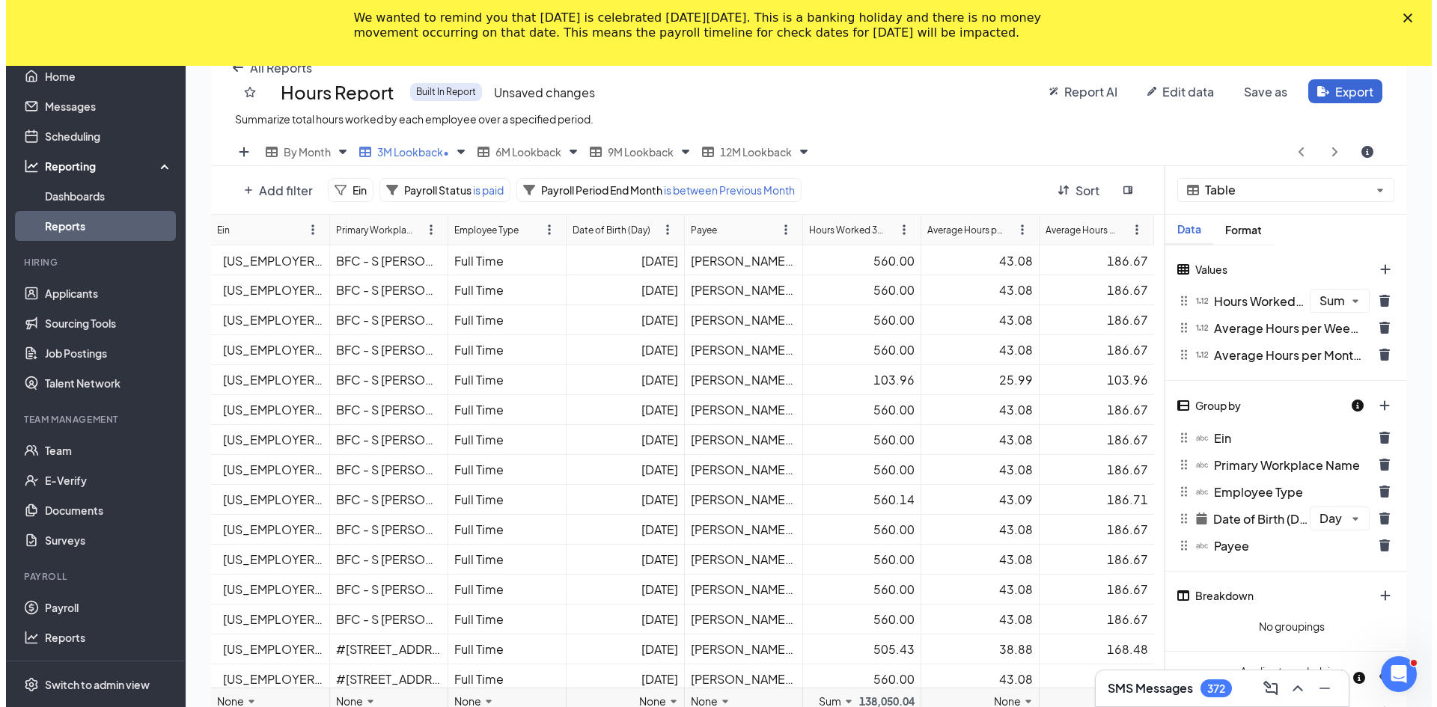
scroll to position [299, 0]
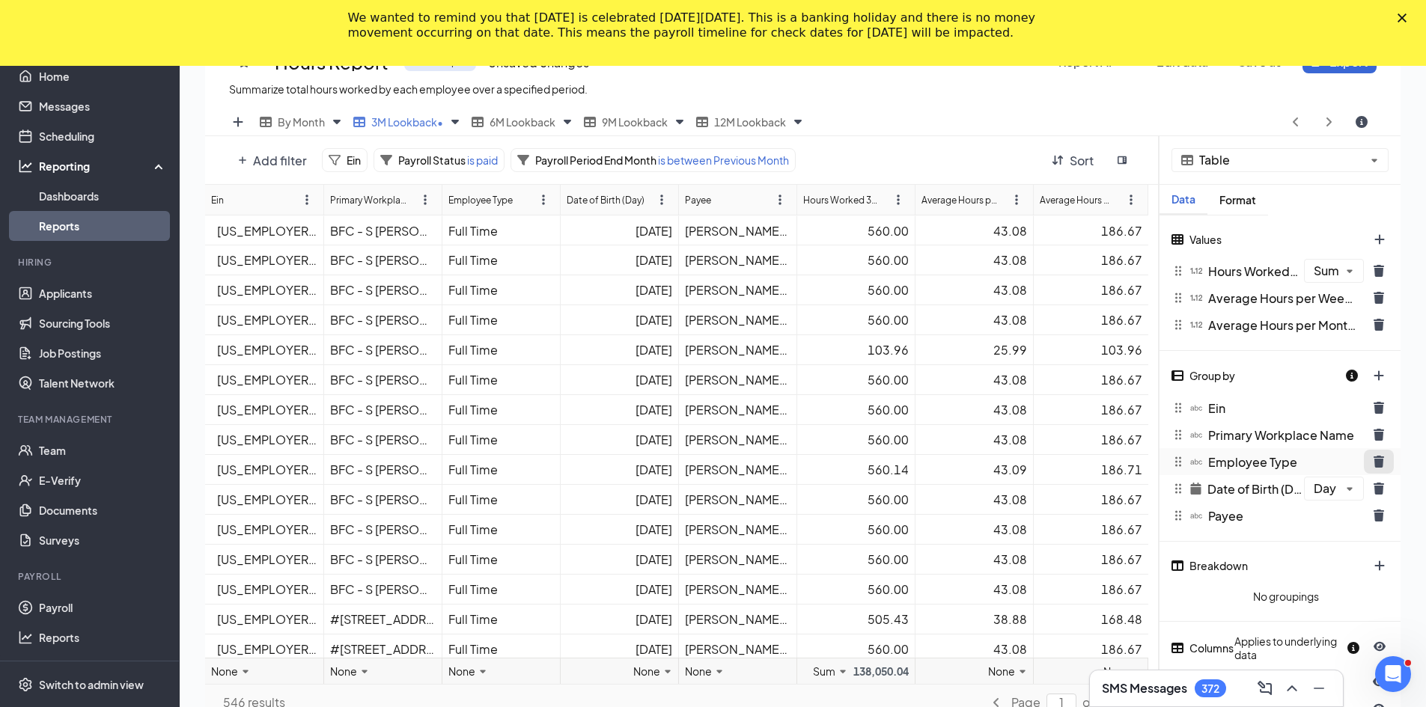
click at [1380, 436] on icon "trash icon" at bounding box center [1378, 435] width 10 height 12
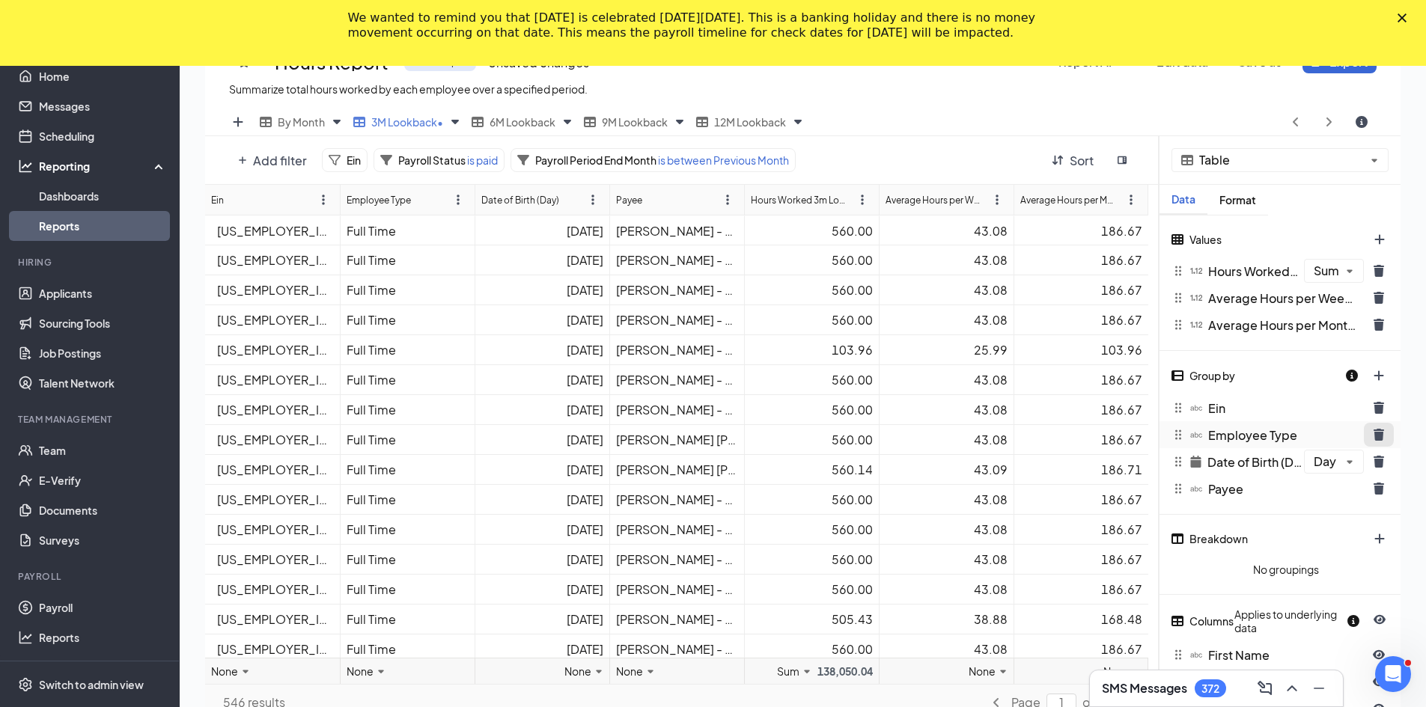
click at [1379, 436] on icon "trash icon" at bounding box center [1378, 435] width 10 height 12
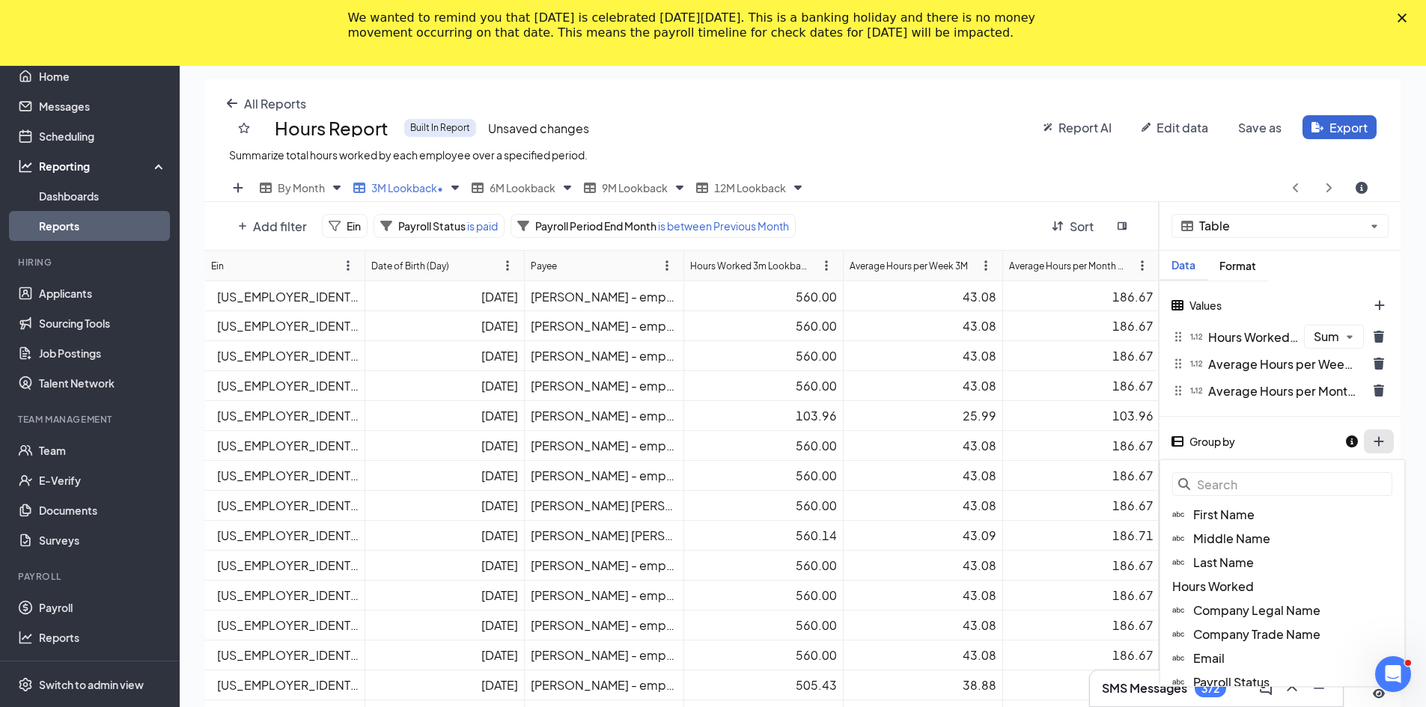
scroll to position [584, 1206]
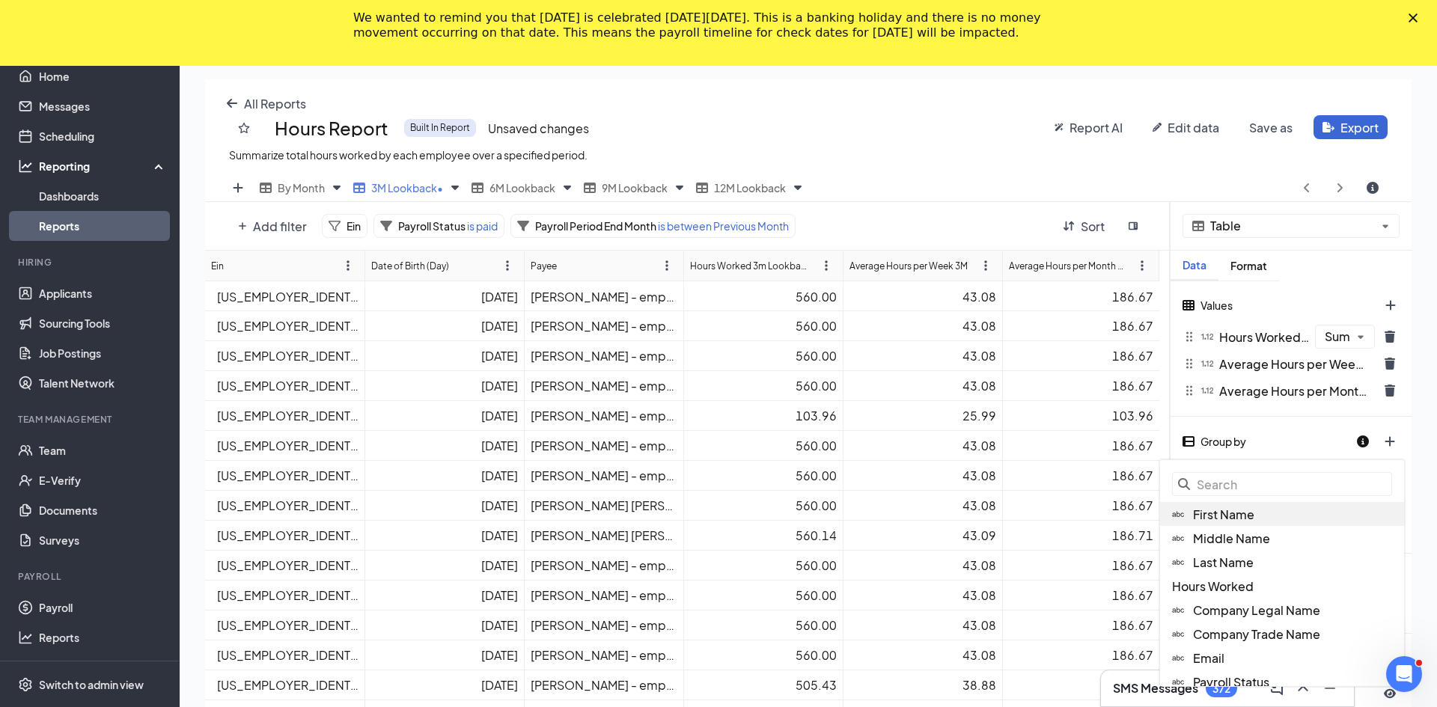
click at [1247, 510] on span "First Name" at bounding box center [1223, 515] width 61 height 16
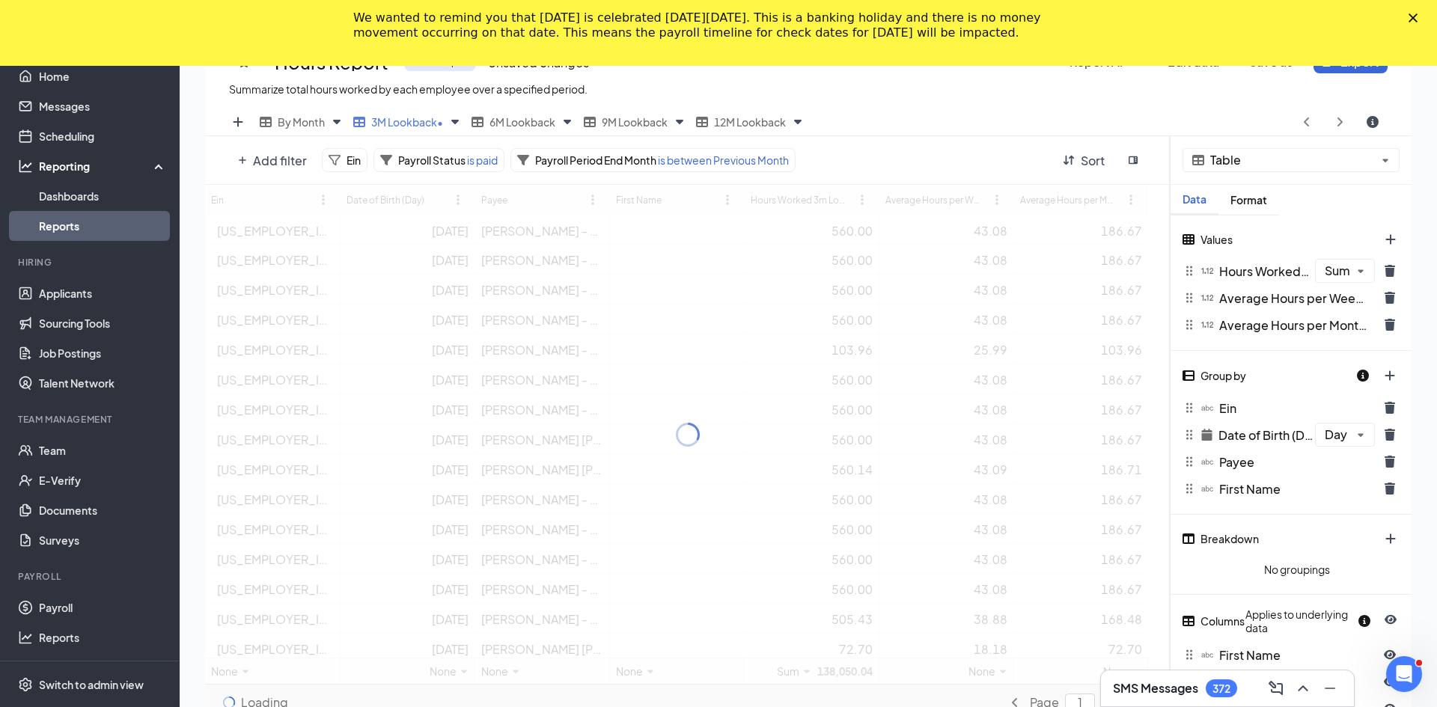
scroll to position [74248, 73637]
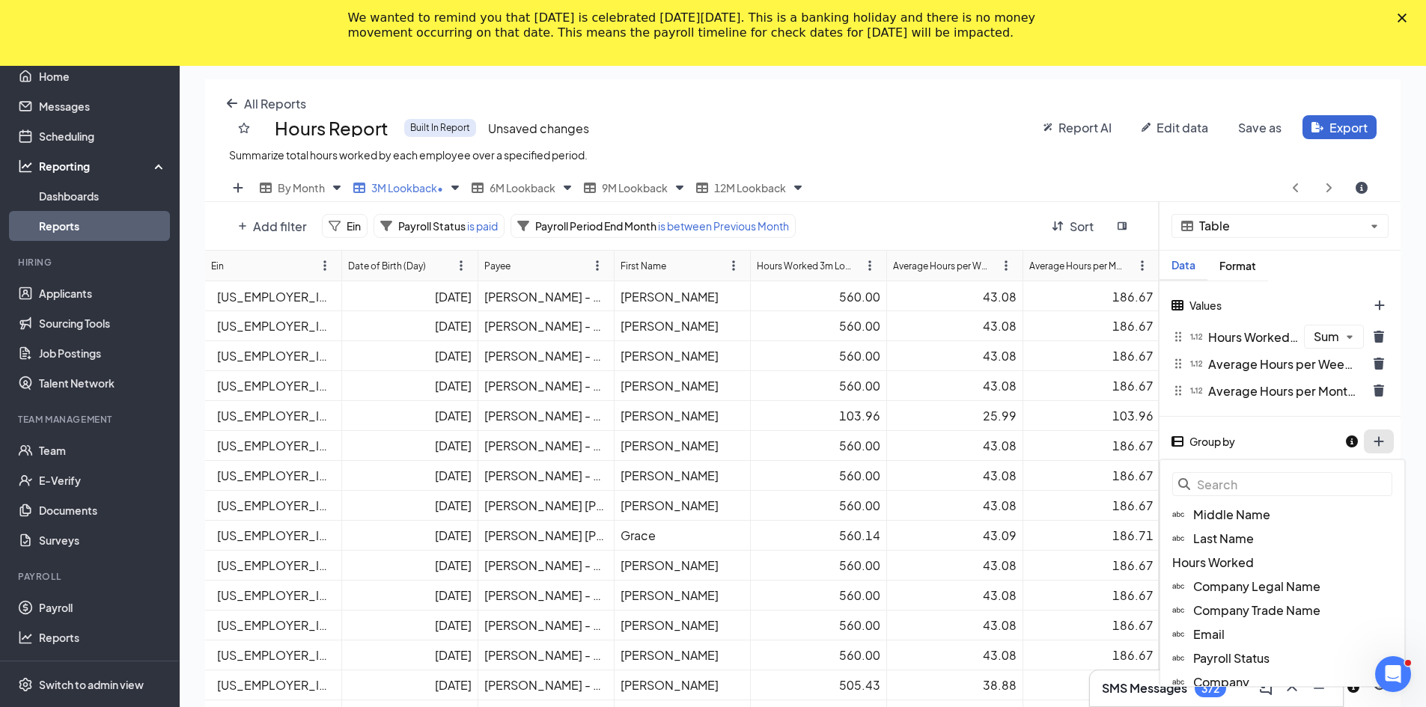
scroll to position [584, 1206]
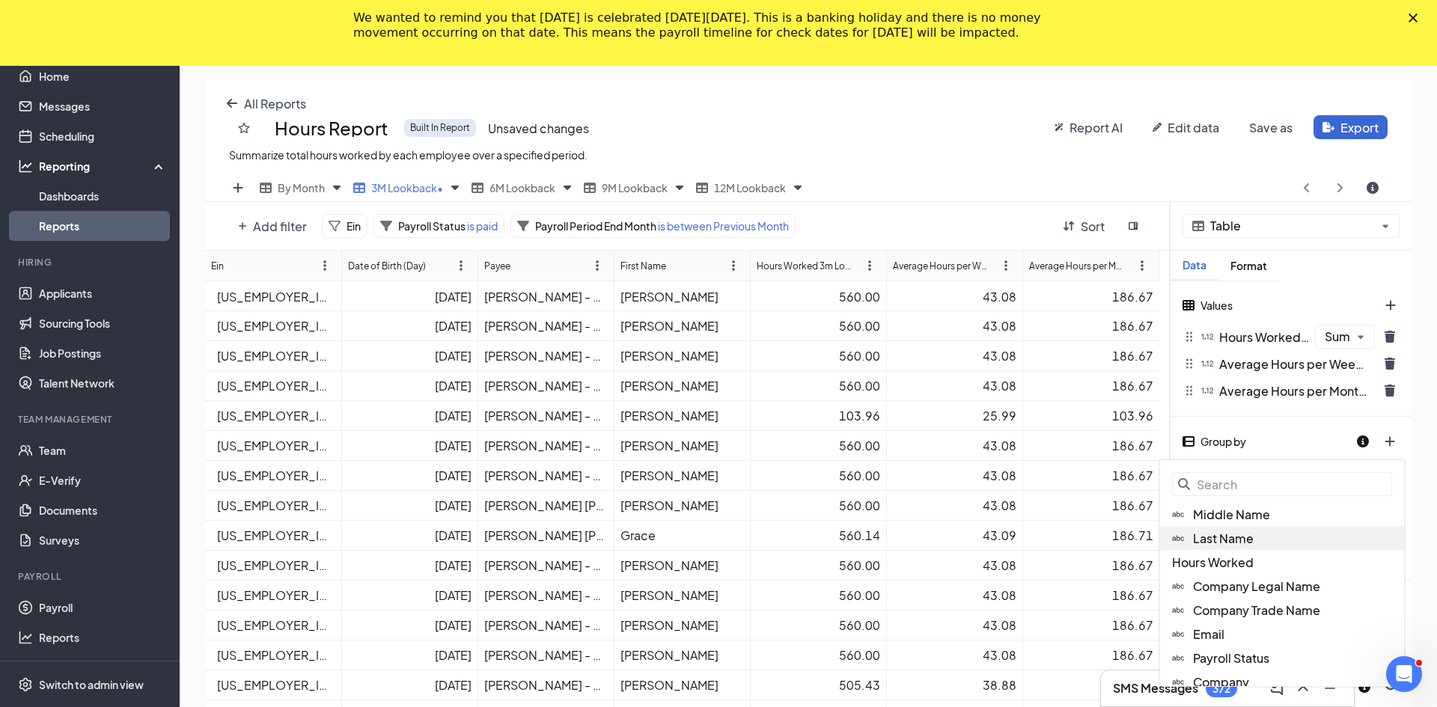
click at [1255, 538] on div "Last Name" at bounding box center [1282, 538] width 244 height 24
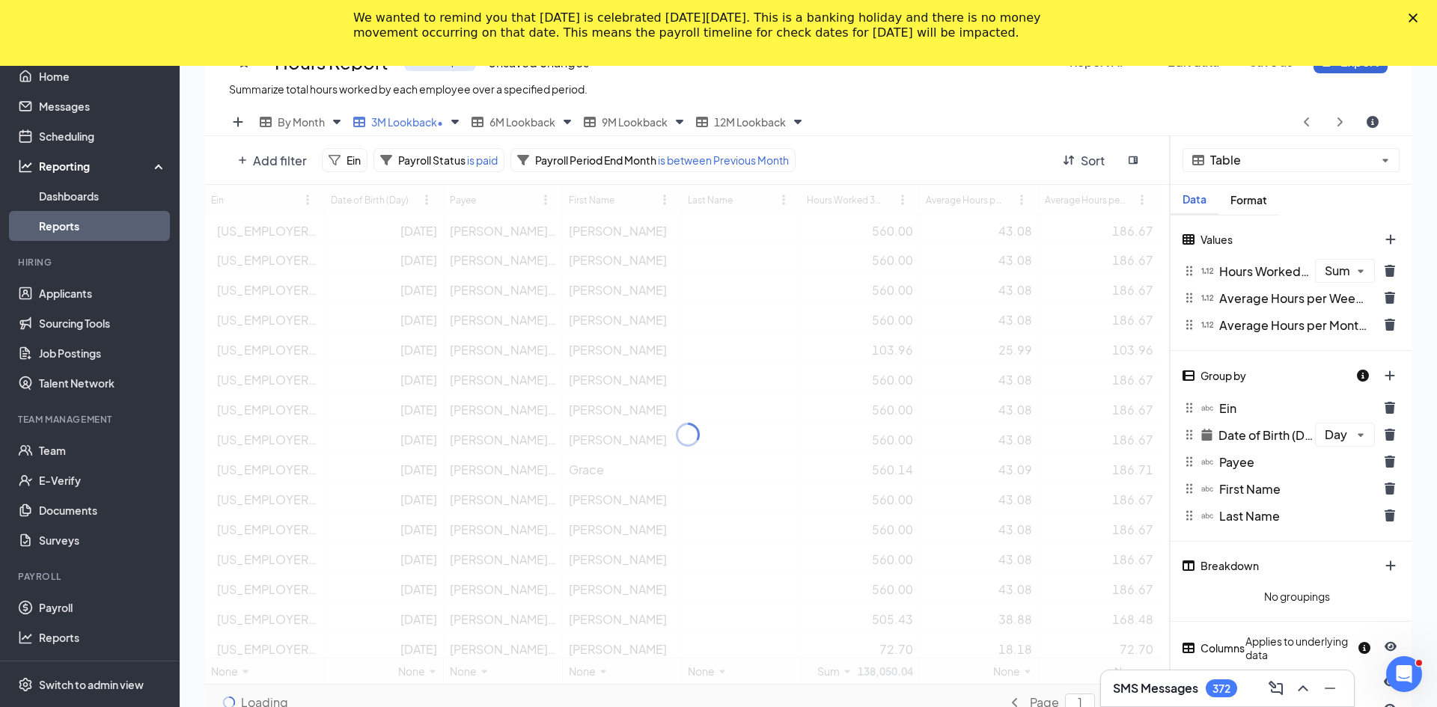
scroll to position [74248, 73637]
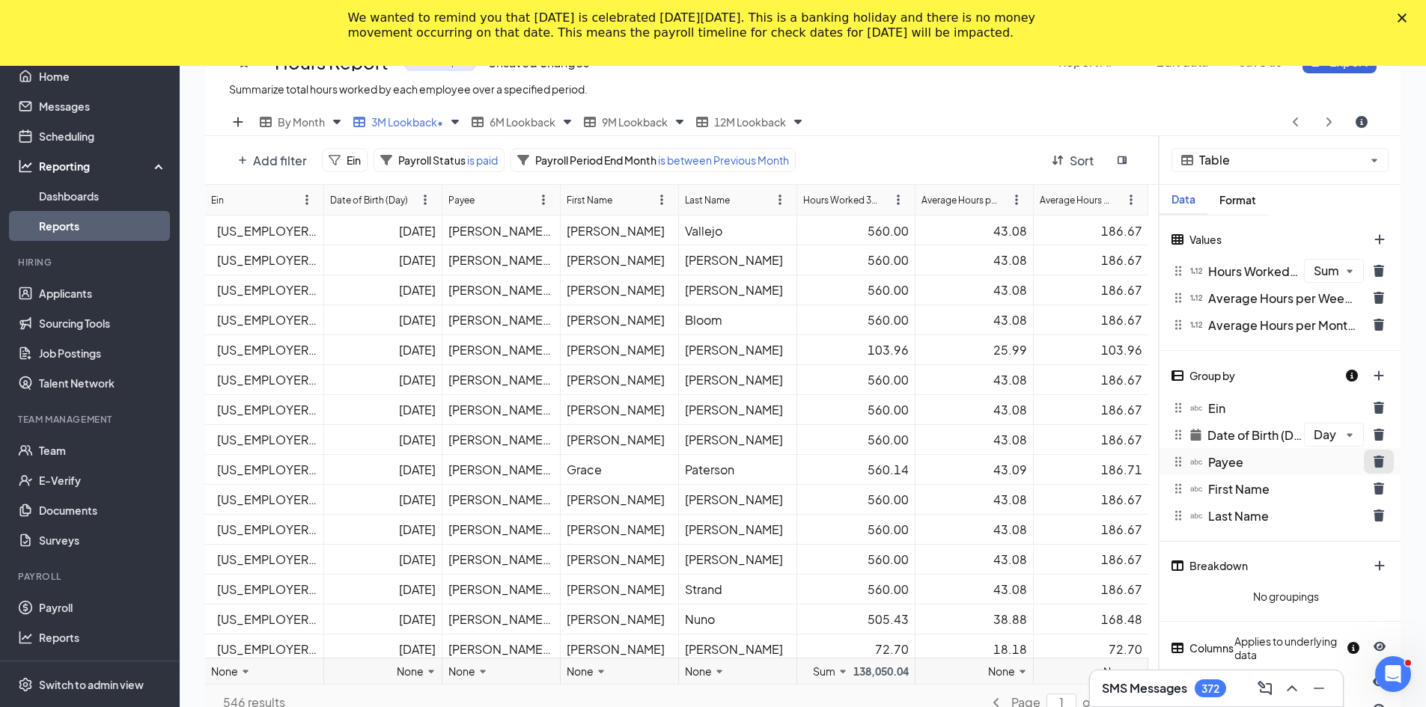
click at [1375, 463] on icon "trash icon" at bounding box center [1378, 462] width 10 height 12
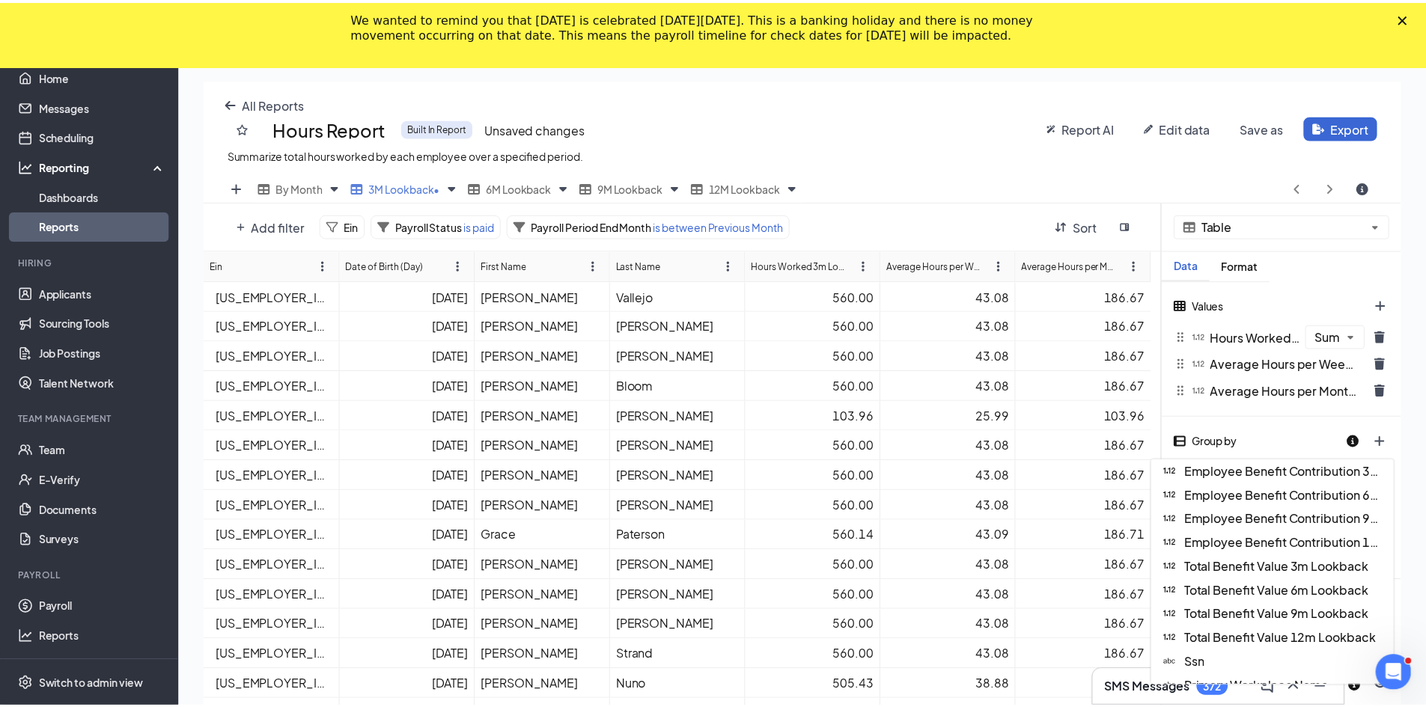
scroll to position [780, 0]
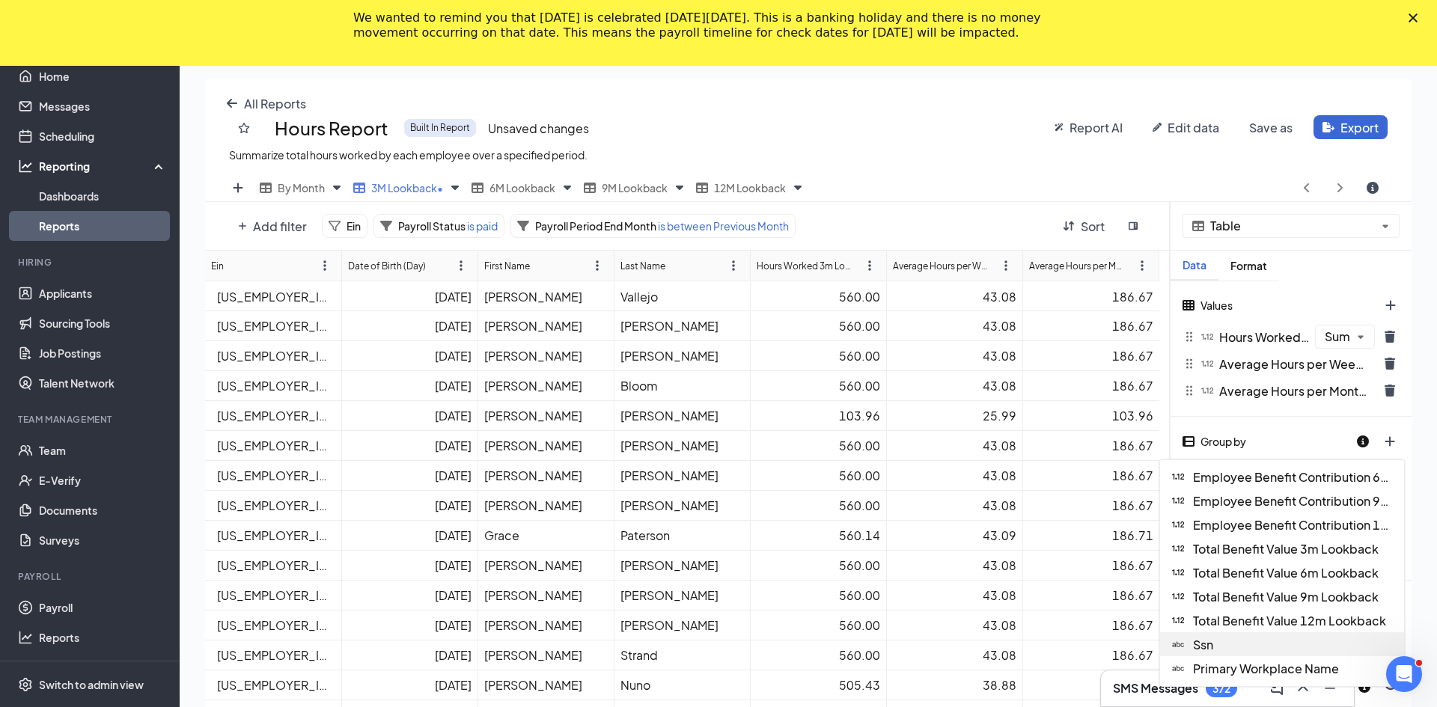
click at [1216, 651] on div "Ssn" at bounding box center [1282, 644] width 244 height 24
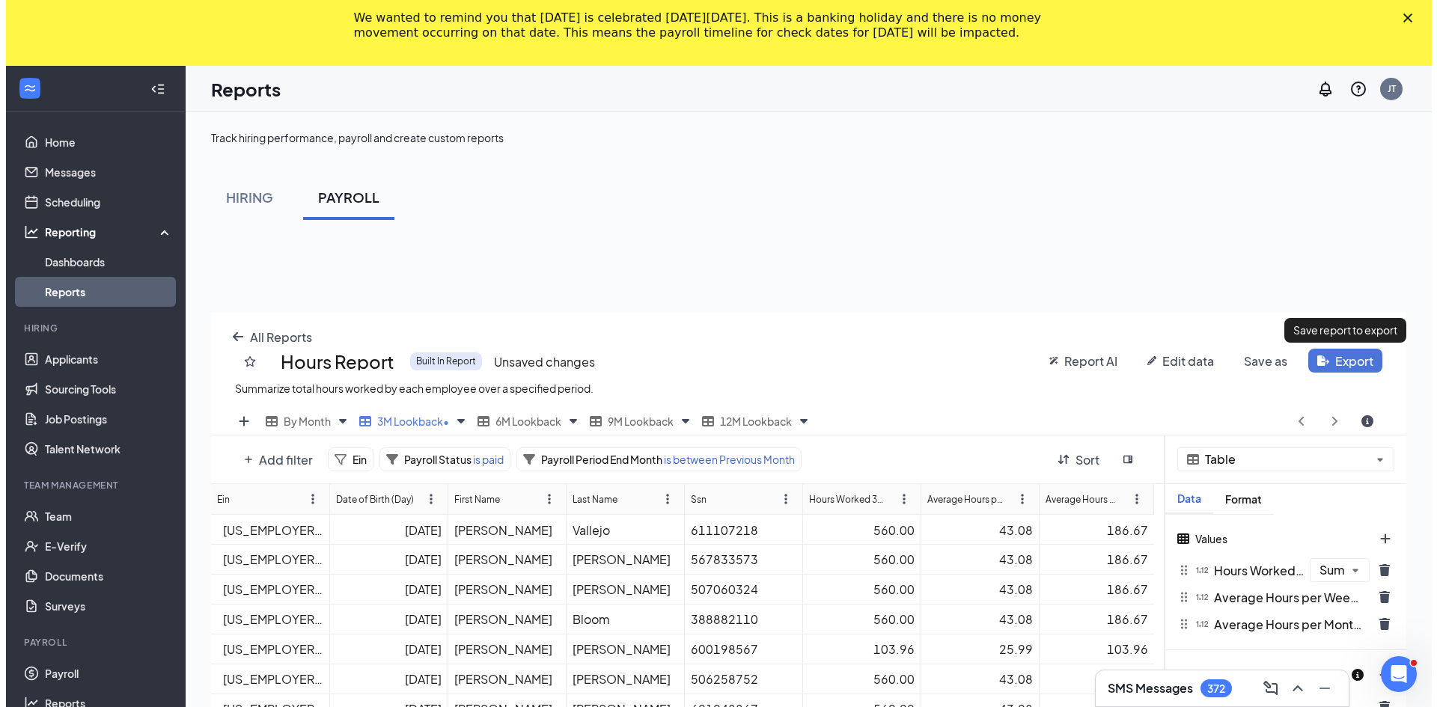
scroll to position [584, 1206]
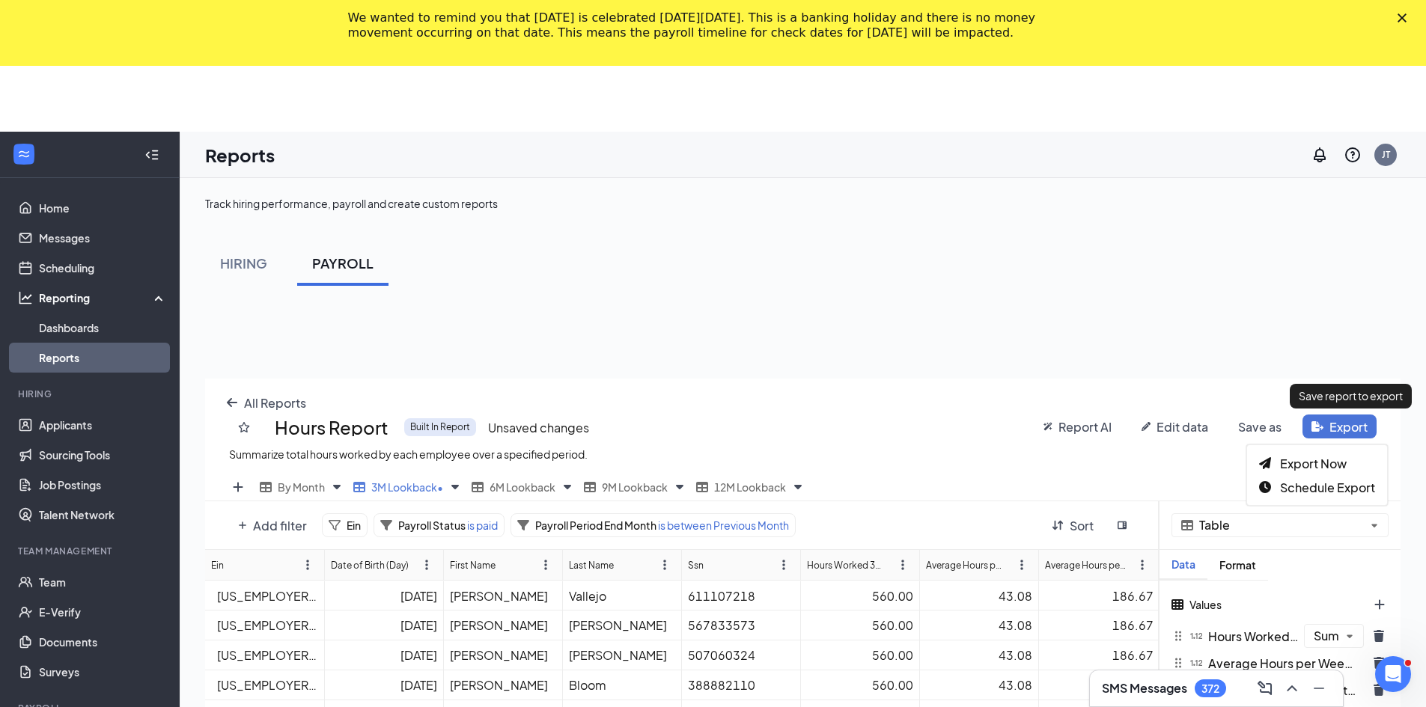
click at [1346, 358] on html "Home Messages Scheduling Reporting Dashboards Reports Hiring Applicants Sourcin…" at bounding box center [713, 353] width 1426 height 707
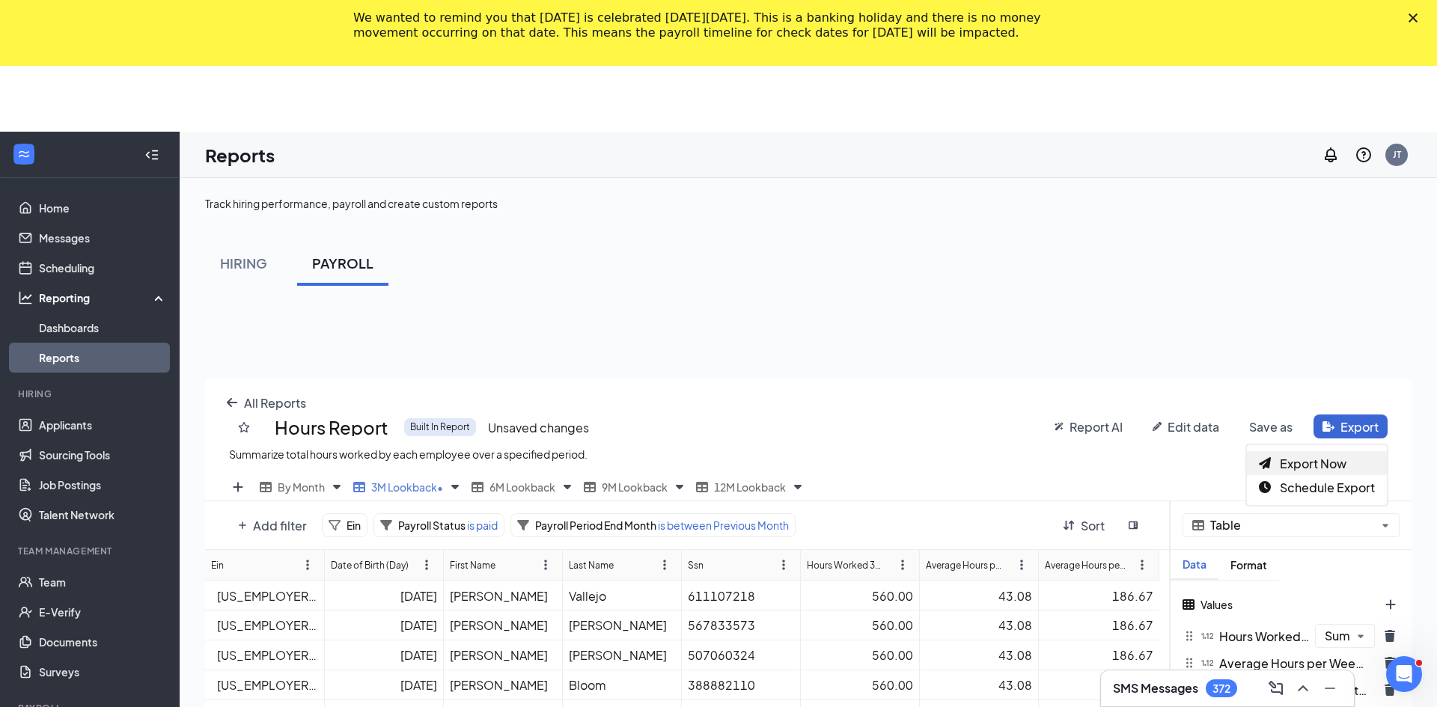
click at [1325, 464] on span "Export Now" at bounding box center [1313, 464] width 67 height 16
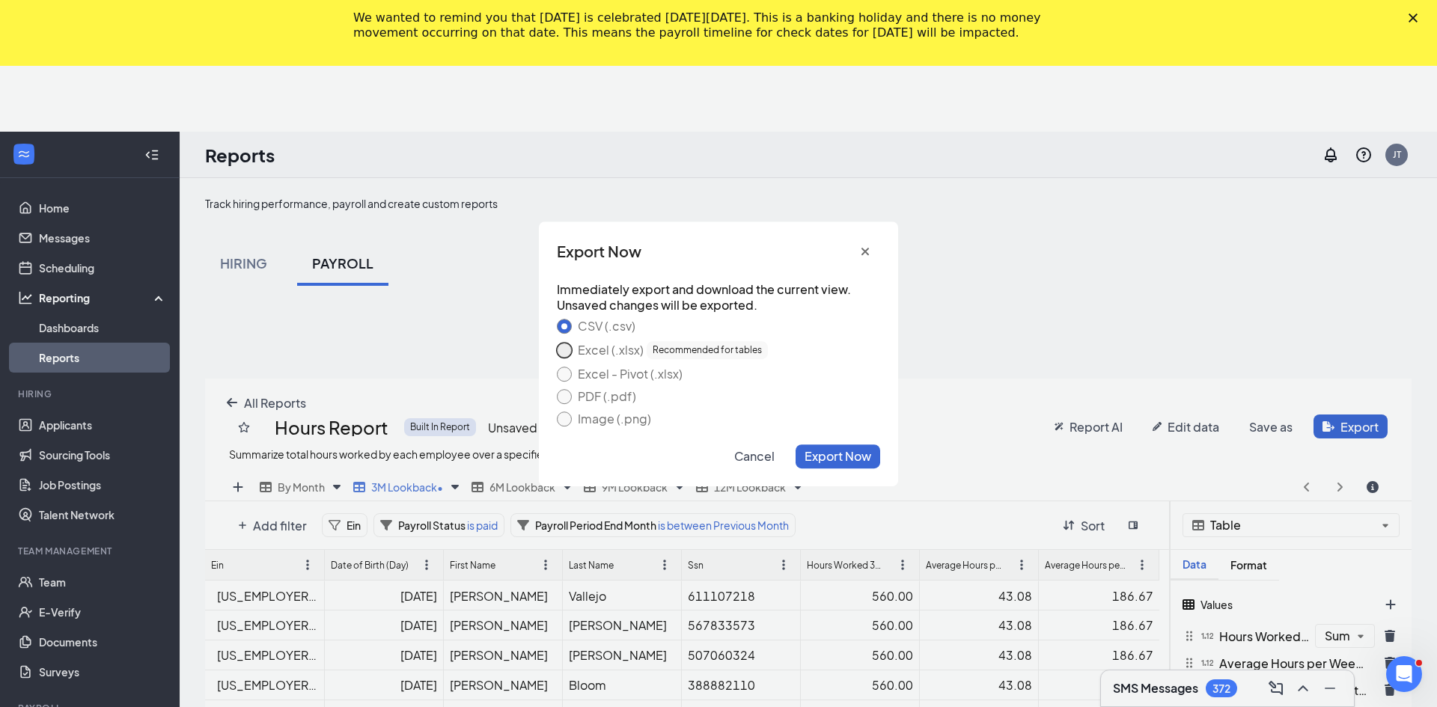
click at [560, 350] on button "Excel (.xlsx) Recommended for tables" at bounding box center [564, 350] width 15 height 15
click at [846, 454] on span "Export Now" at bounding box center [837, 456] width 67 height 16
